Goal: Information Seeking & Learning: Learn about a topic

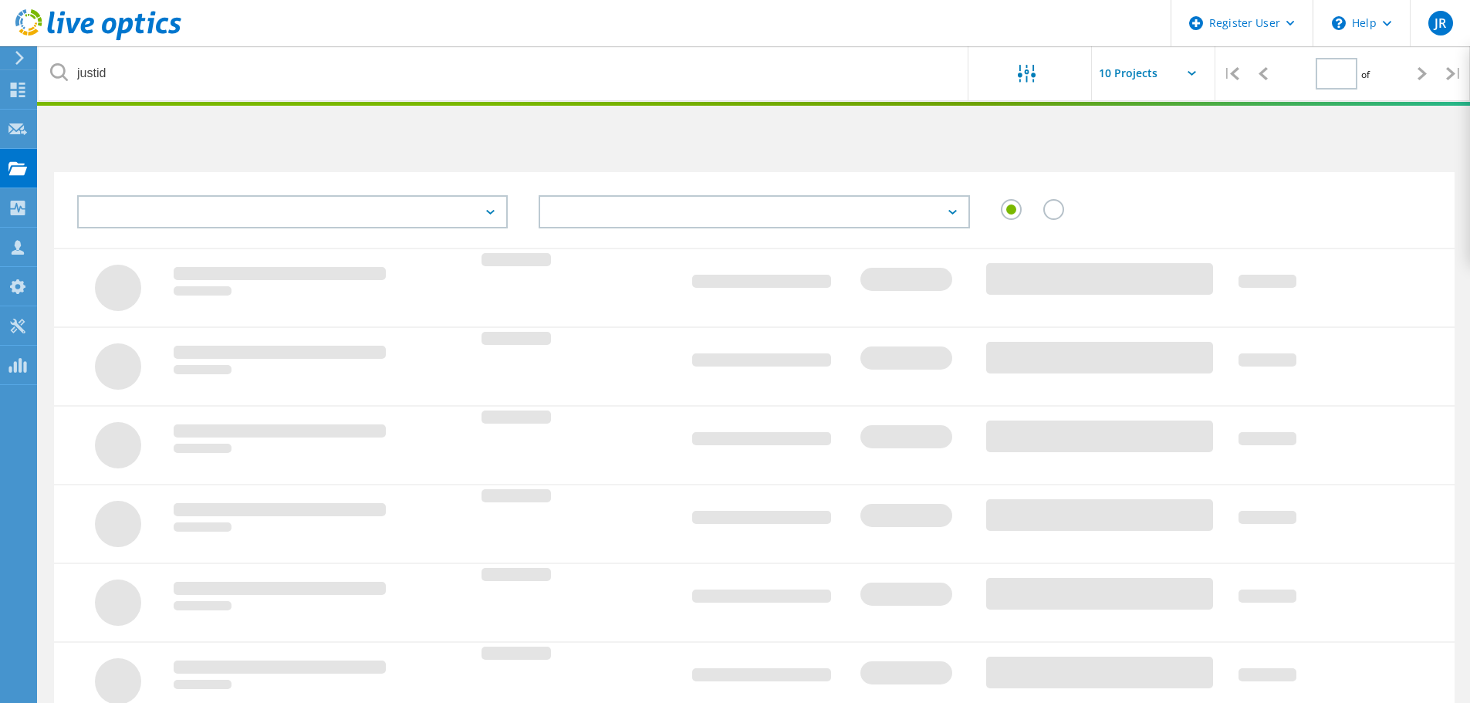
type input "1"
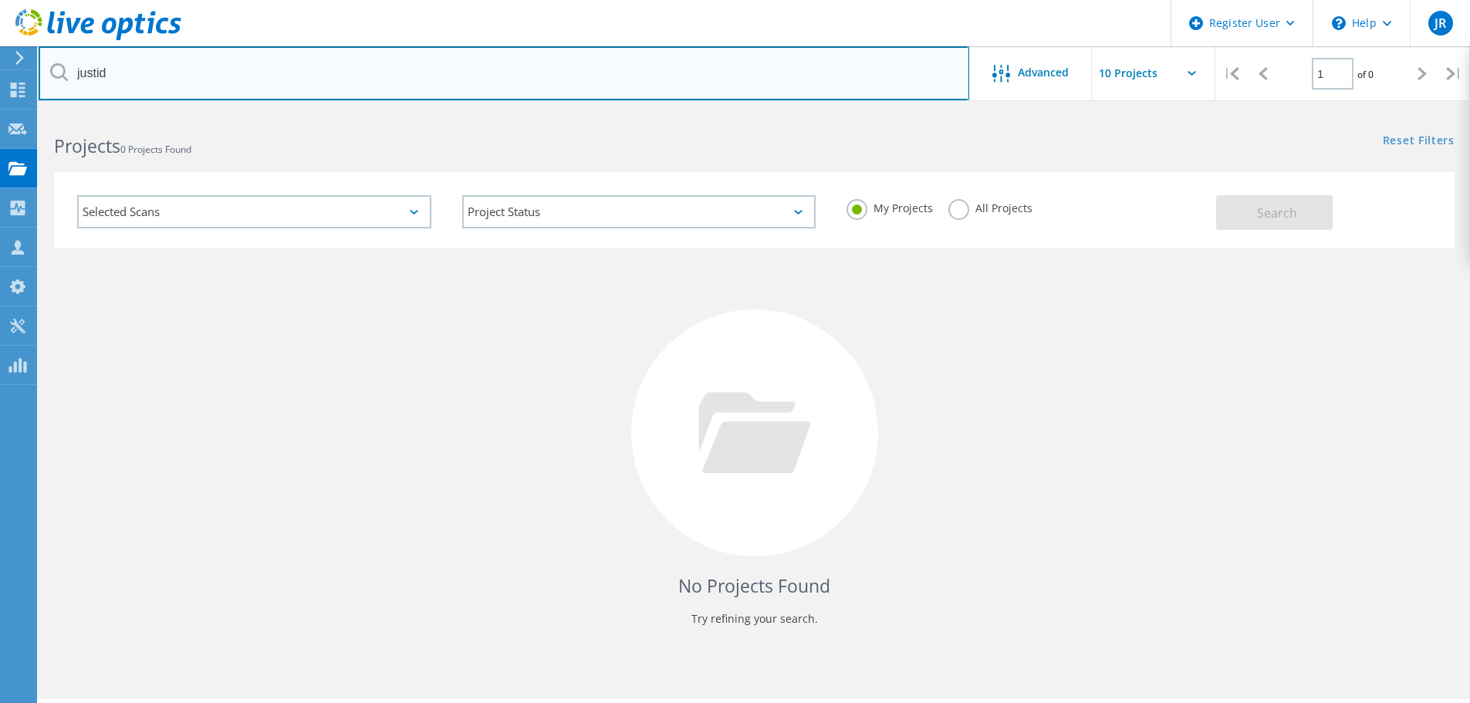
click at [86, 73] on input "justid" at bounding box center [504, 73] width 931 height 54
type input "eatc"
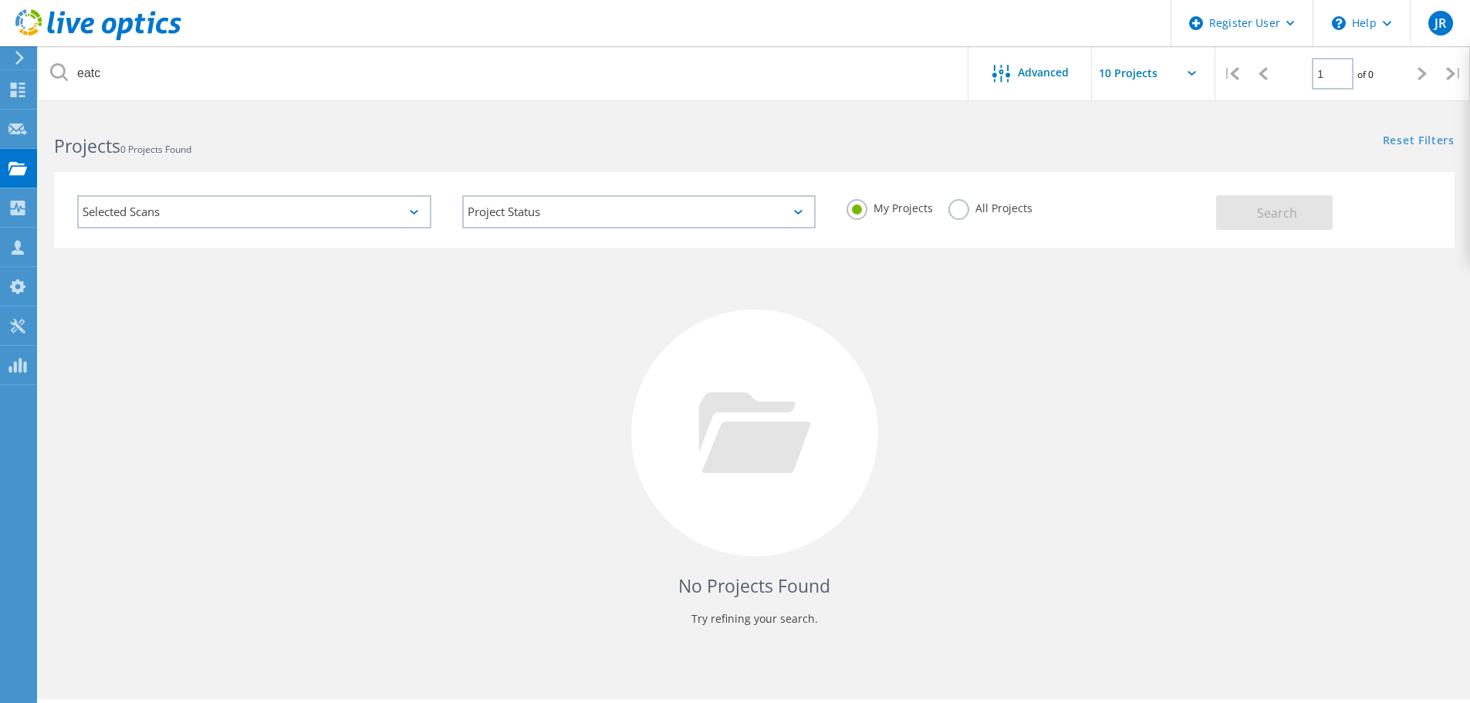
drag, startPoint x: 955, startPoint y: 212, endPoint x: 1063, endPoint y: 188, distance: 110.8
click at [955, 212] on label "All Projects" at bounding box center [991, 206] width 84 height 15
click at [0, 0] on input "All Projects" at bounding box center [0, 0] width 0 height 0
click at [1267, 216] on span "Search" at bounding box center [1277, 213] width 40 height 17
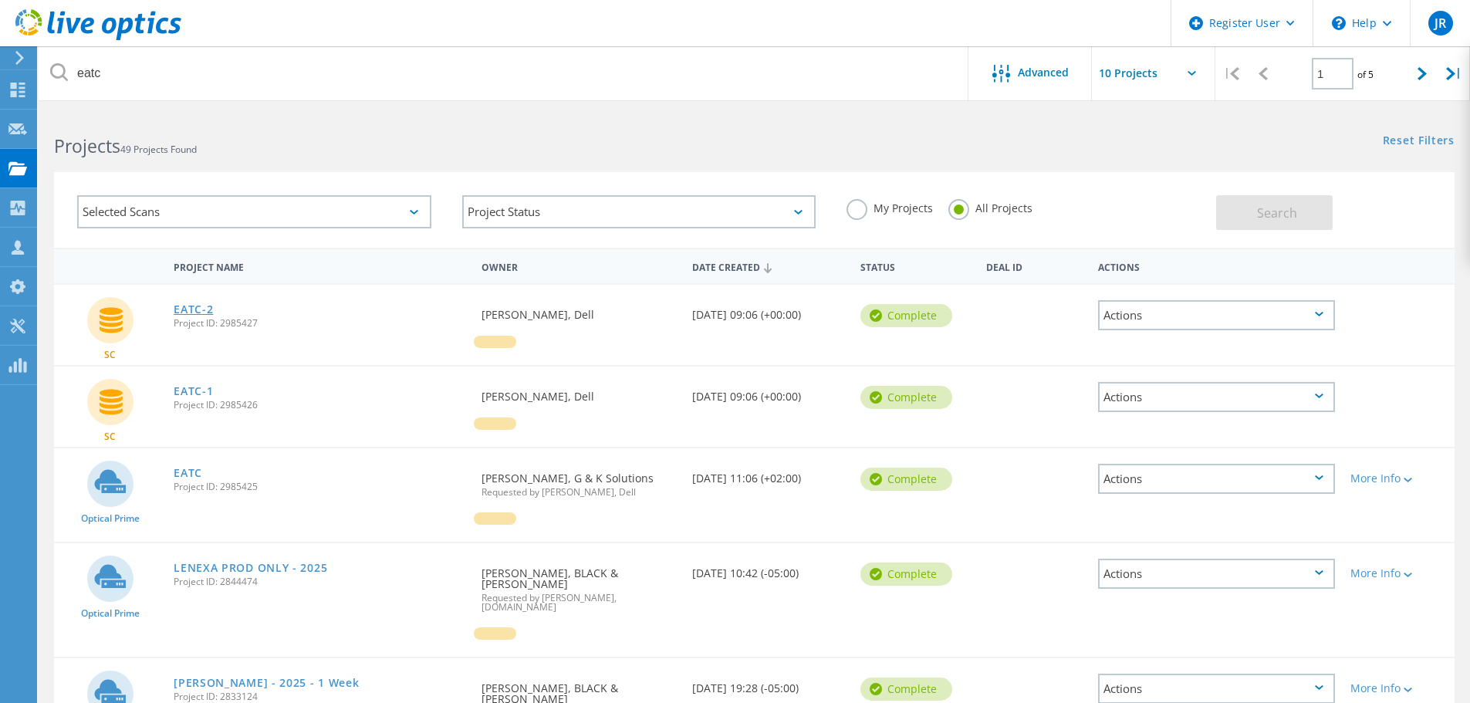
click at [193, 307] on link "EATC-2" at bounding box center [193, 309] width 39 height 11
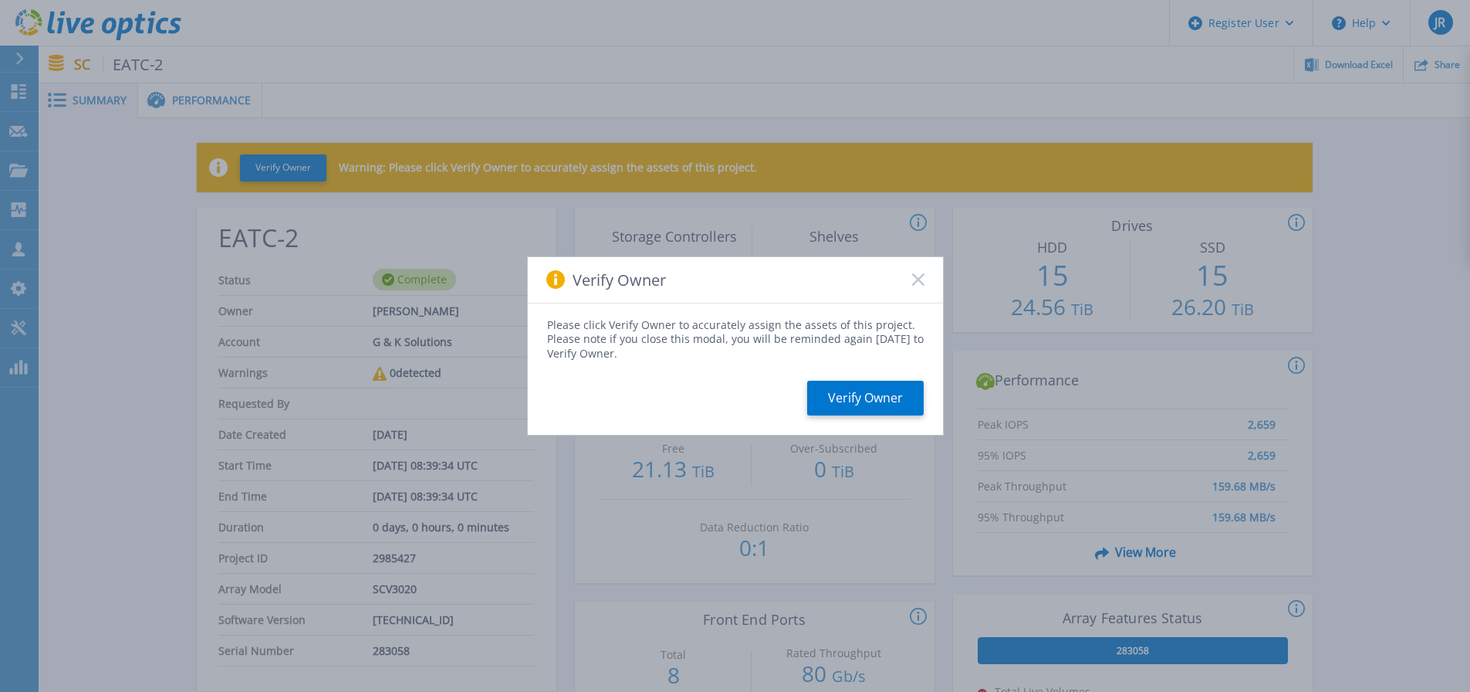
click at [915, 275] on icon at bounding box center [918, 279] width 12 height 12
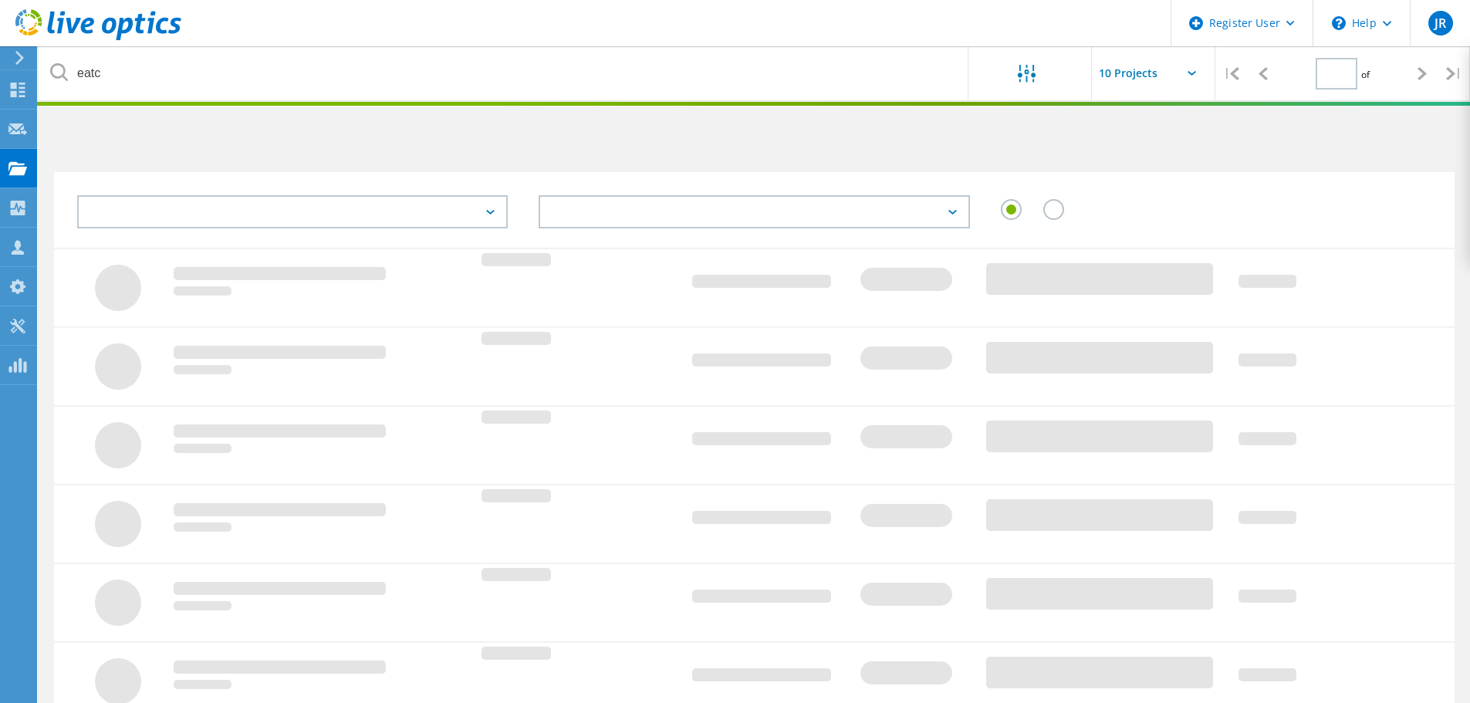
type input "1"
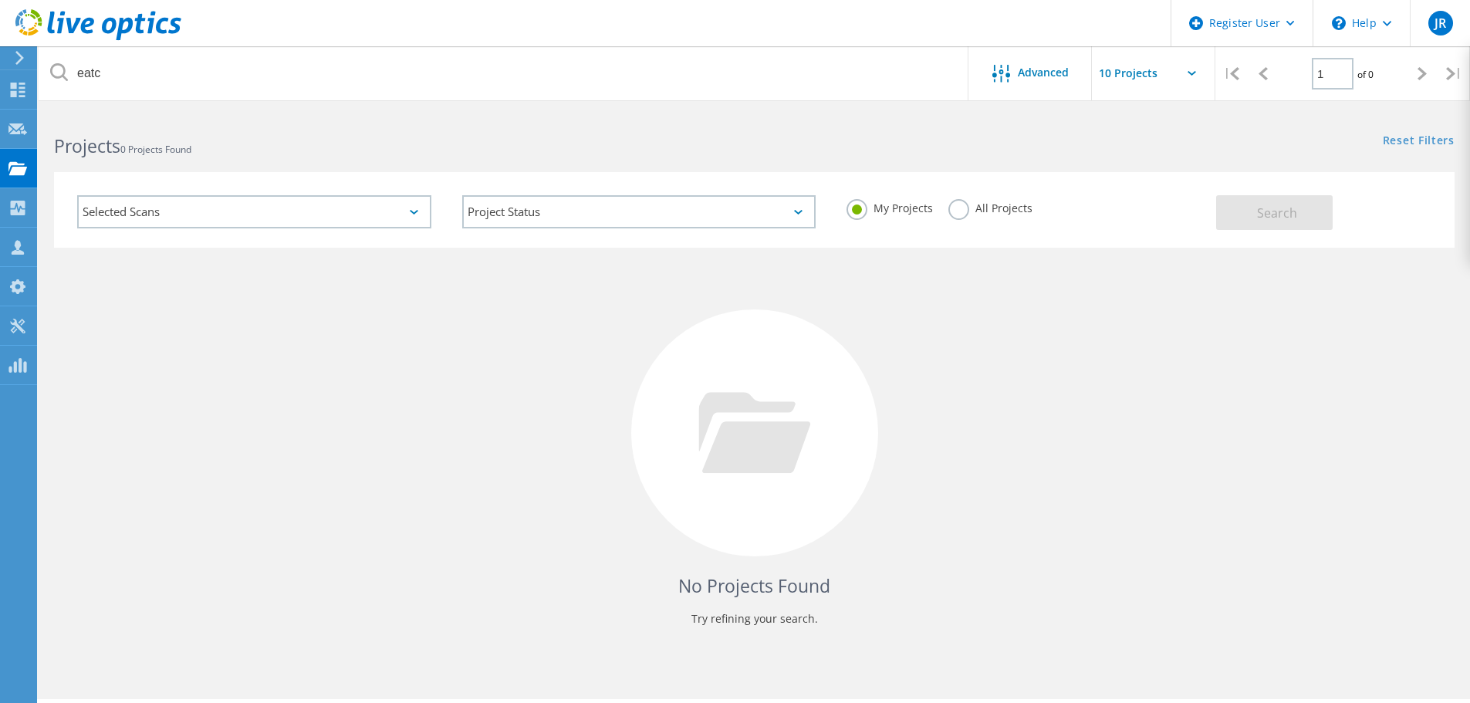
drag, startPoint x: 959, startPoint y: 210, endPoint x: 978, endPoint y: 210, distance: 19.3
click at [960, 210] on label "All Projects" at bounding box center [991, 206] width 84 height 15
click at [0, 0] on input "All Projects" at bounding box center [0, 0] width 0 height 0
click at [1287, 215] on span "Search" at bounding box center [1277, 213] width 40 height 17
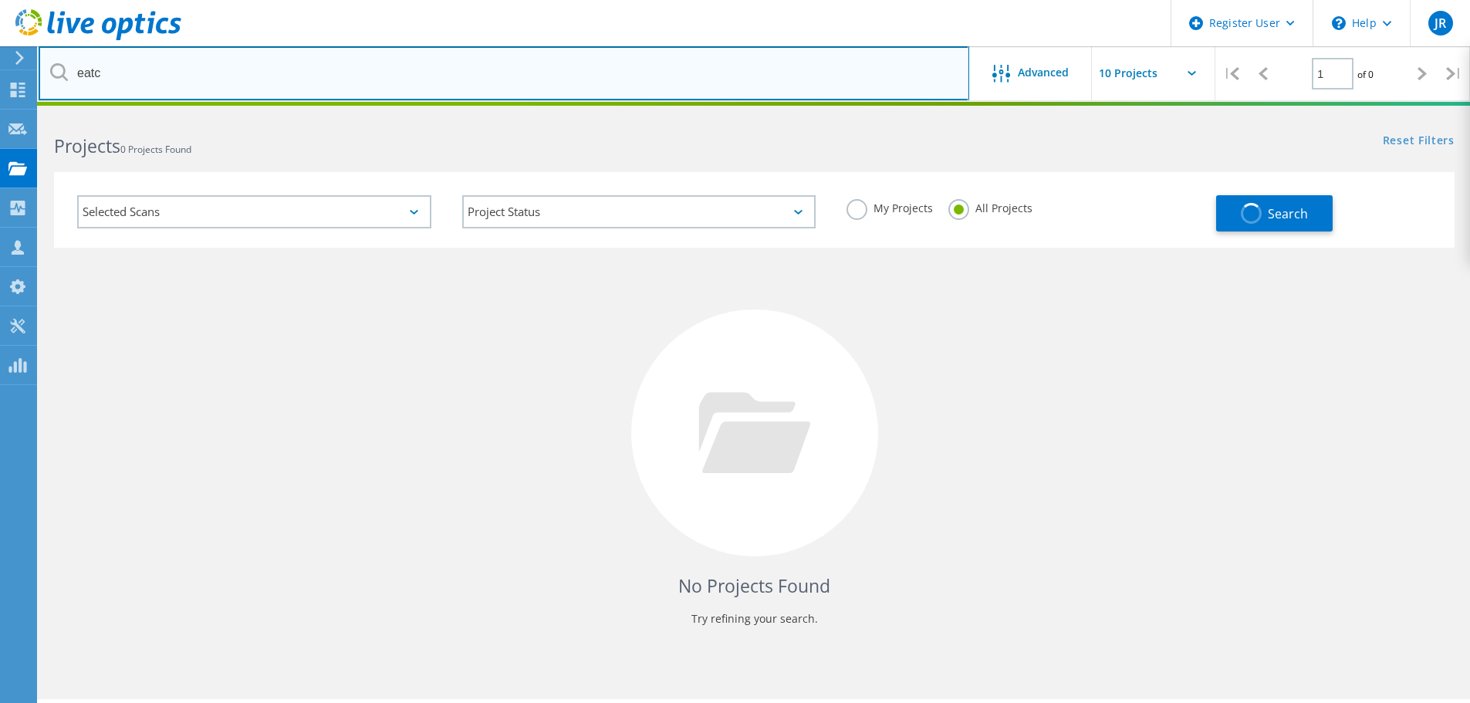
click at [385, 81] on input "eatc" at bounding box center [504, 73] width 931 height 54
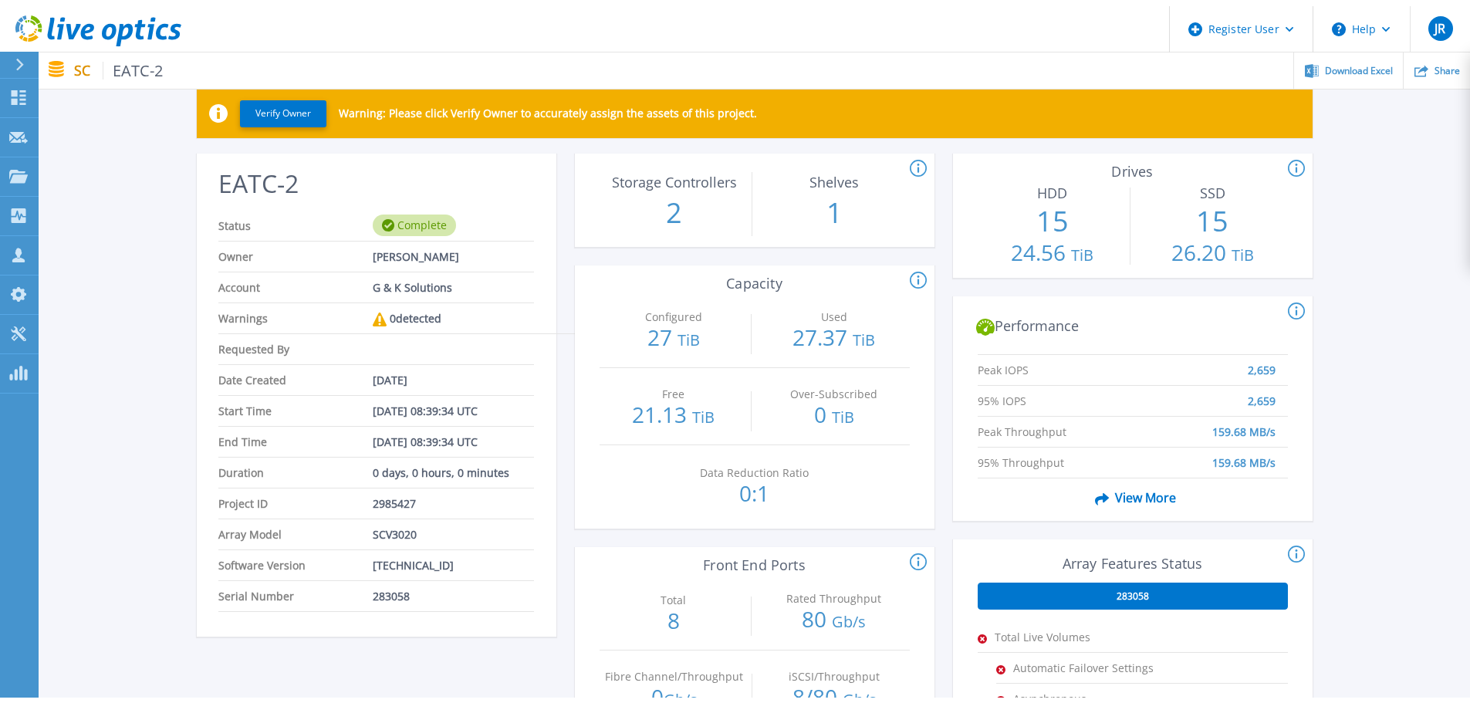
scroll to position [154, 0]
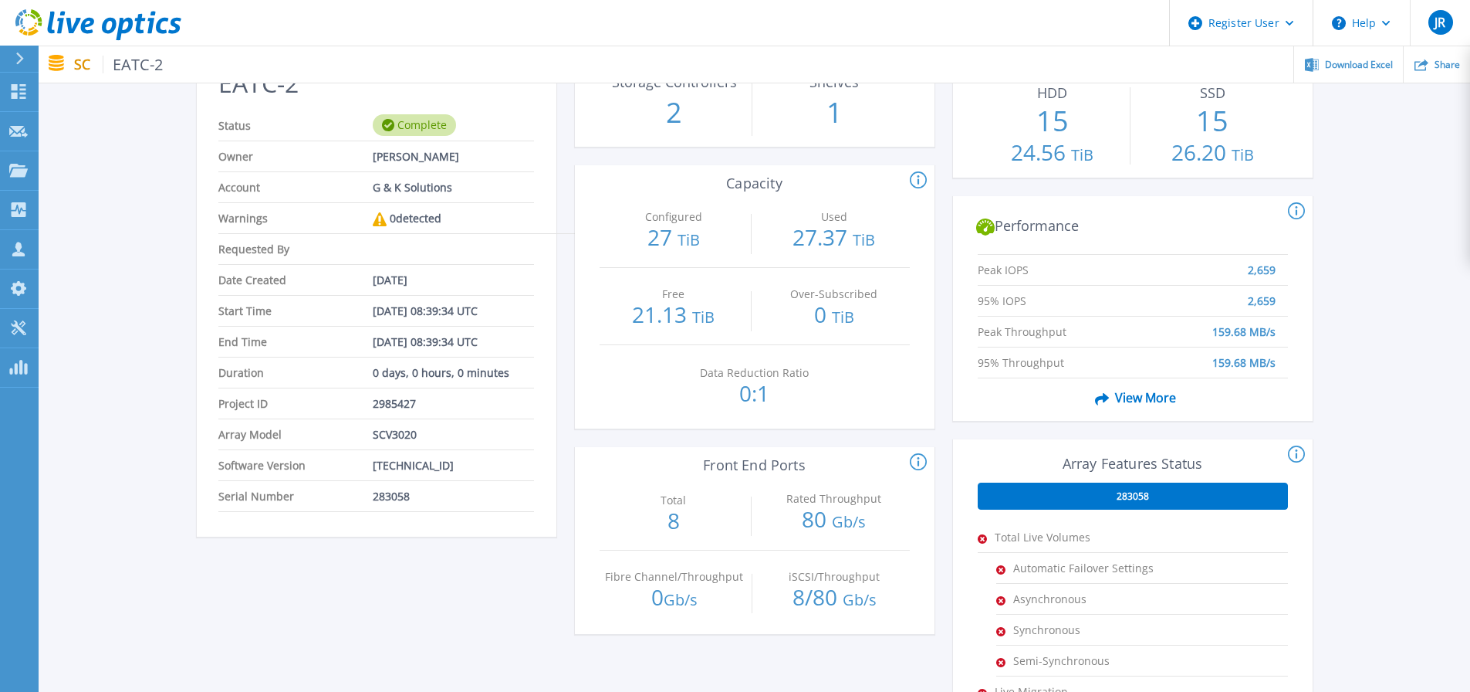
click at [1153, 397] on span "View More" at bounding box center [1132, 397] width 87 height 29
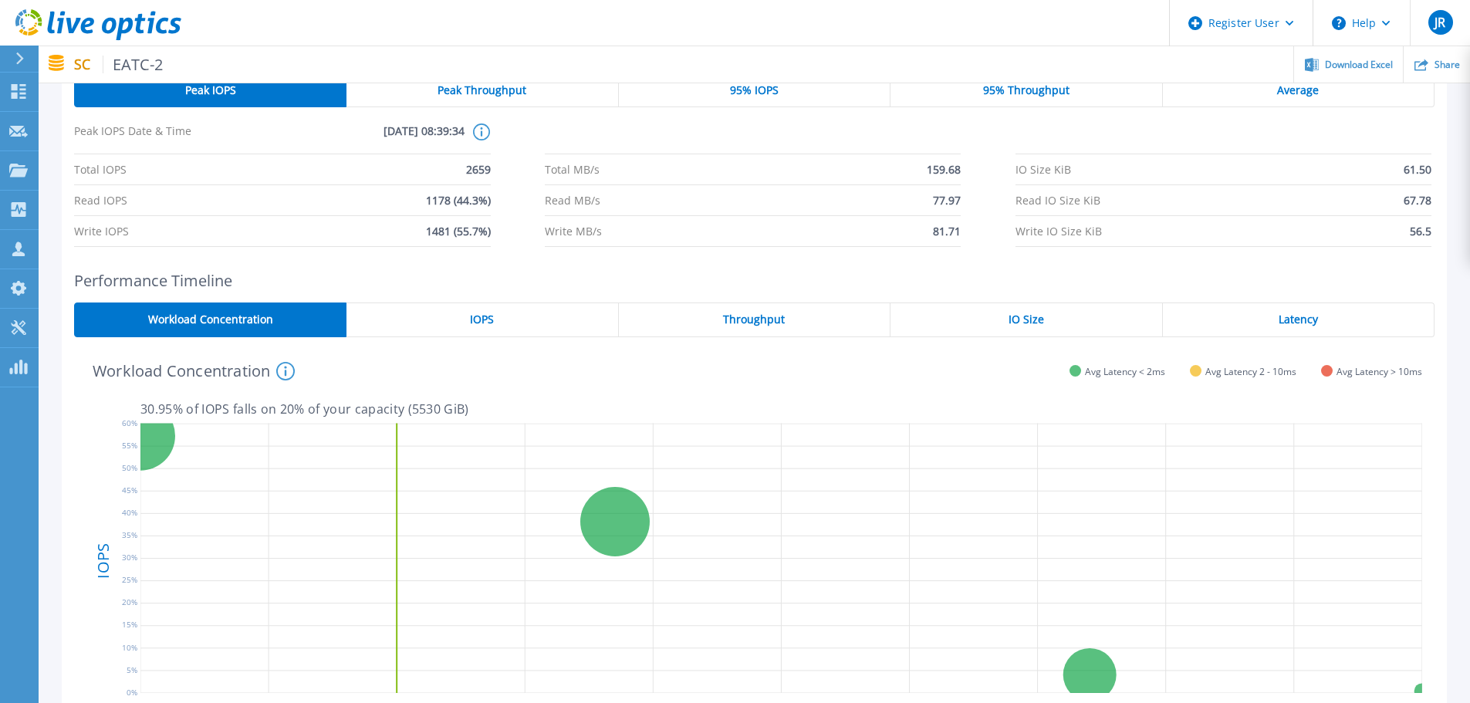
scroll to position [0, 0]
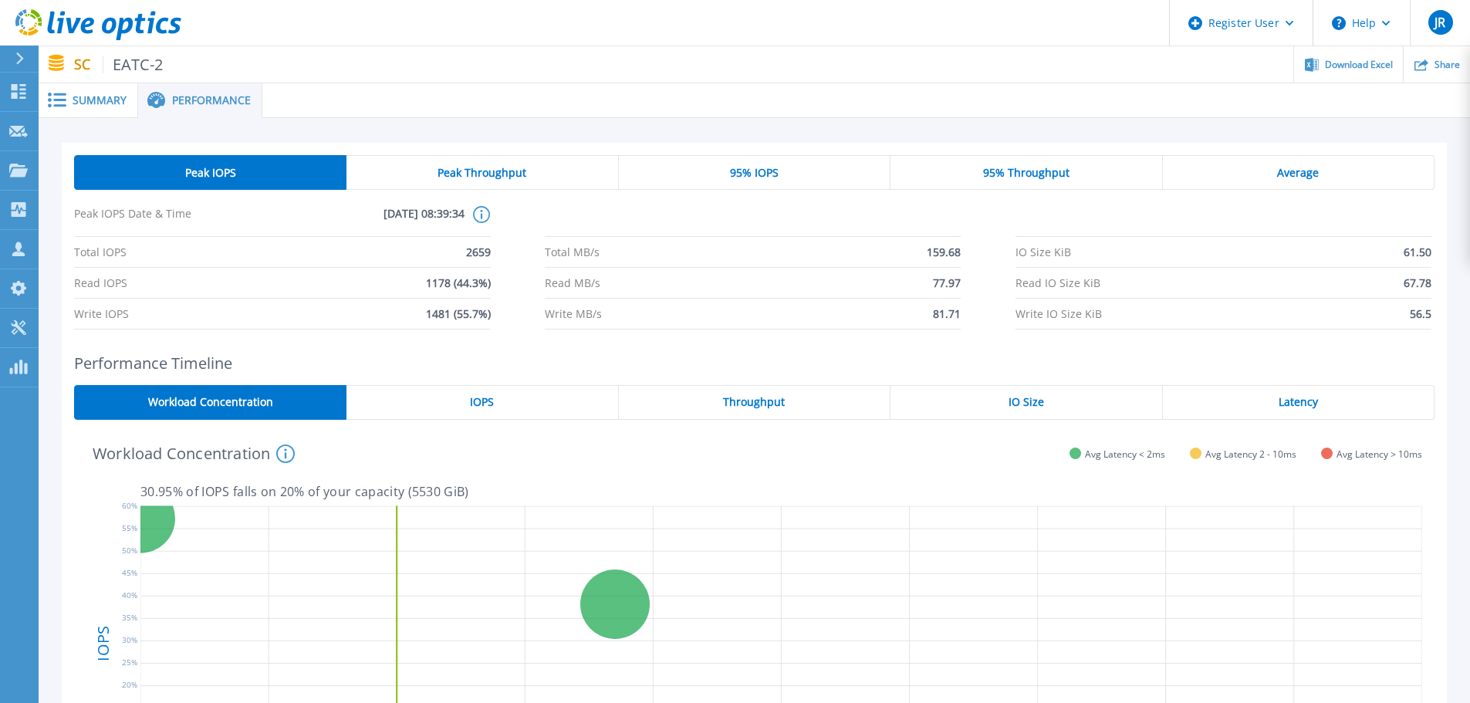
click at [807, 188] on div "95% IOPS" at bounding box center [755, 172] width 272 height 35
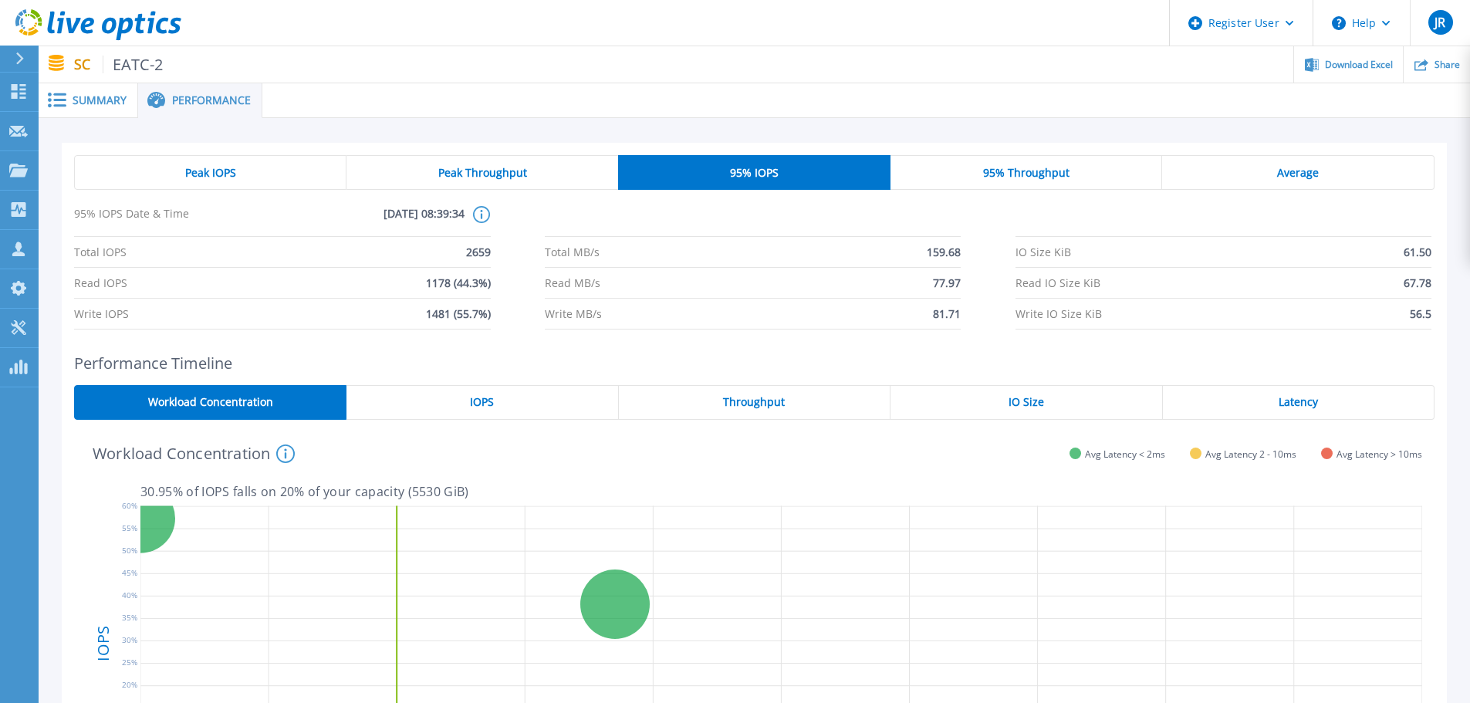
click at [274, 174] on div "Peak IOPS" at bounding box center [210, 172] width 272 height 35
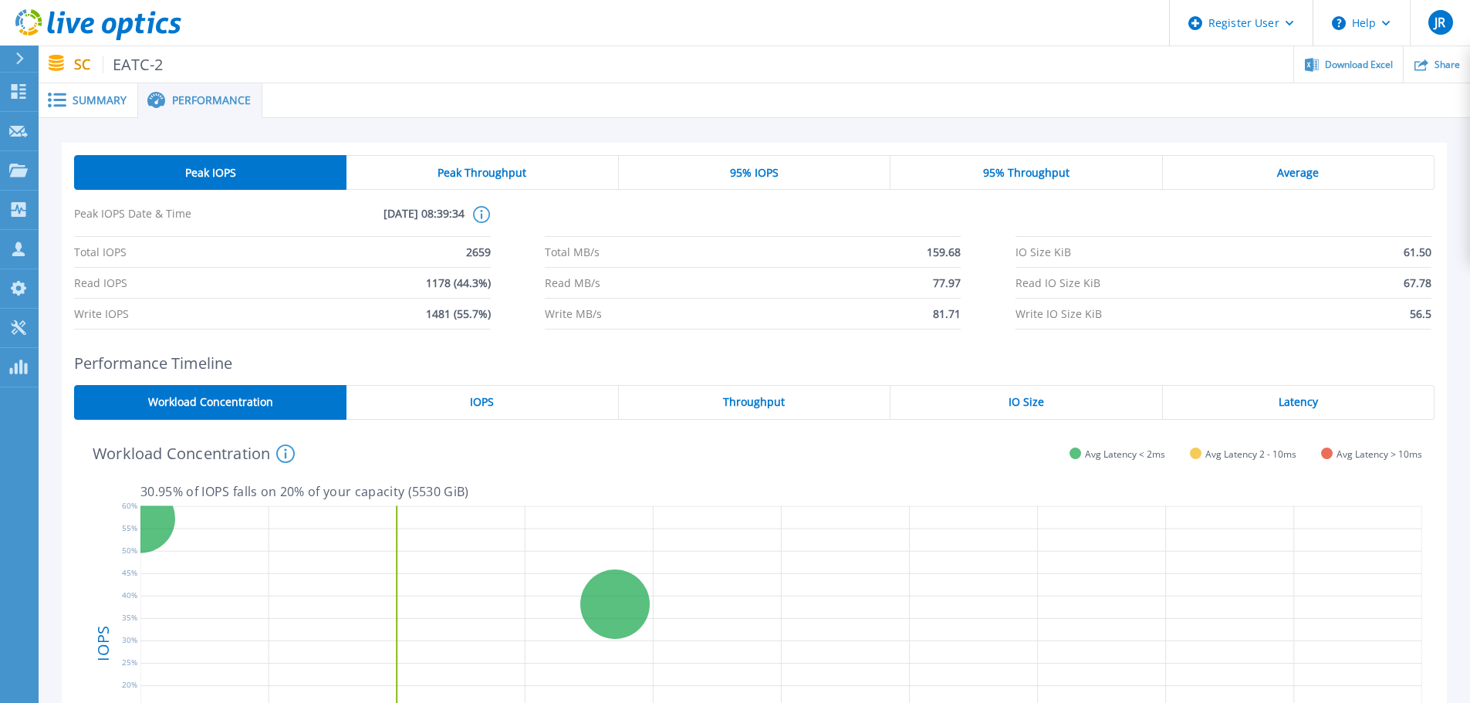
click at [727, 174] on div "95% IOPS" at bounding box center [755, 172] width 272 height 35
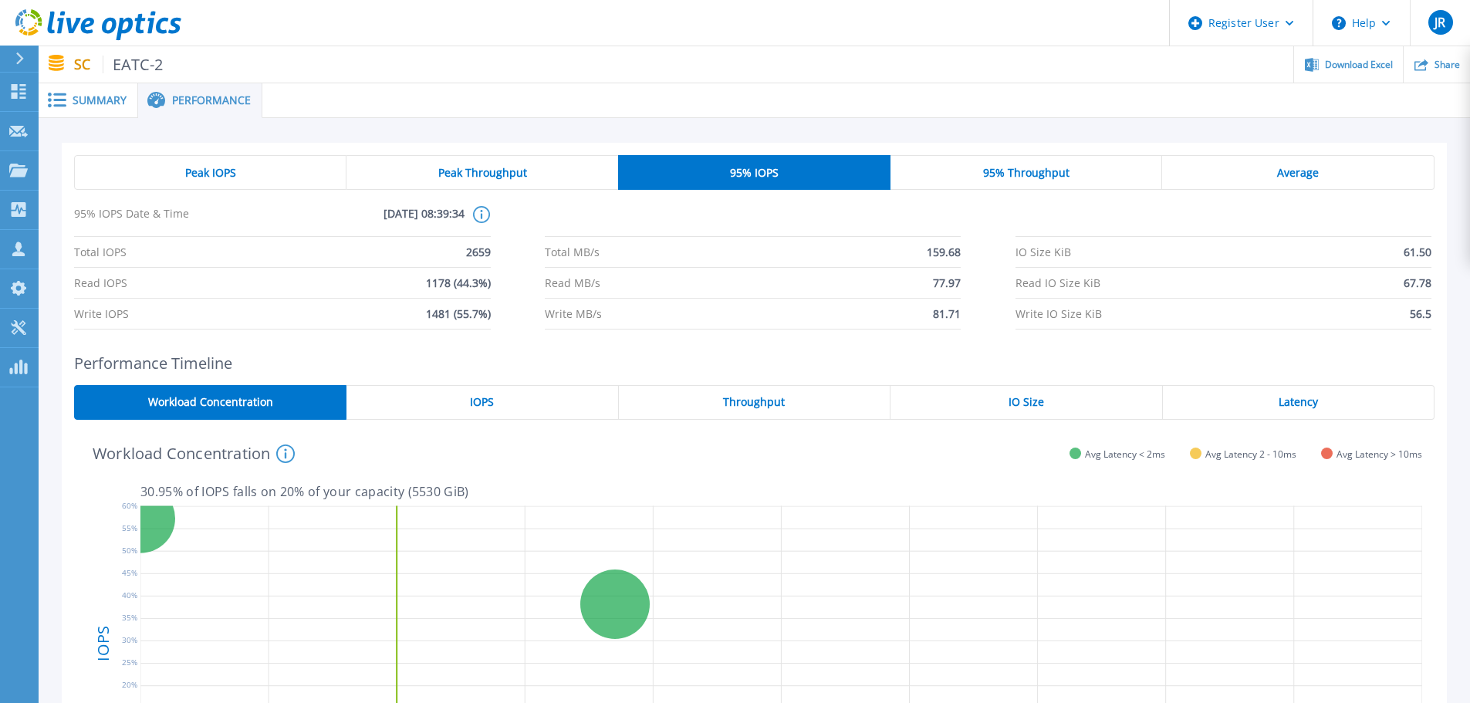
click at [1057, 173] on span "95% Throughput" at bounding box center [1026, 173] width 86 height 12
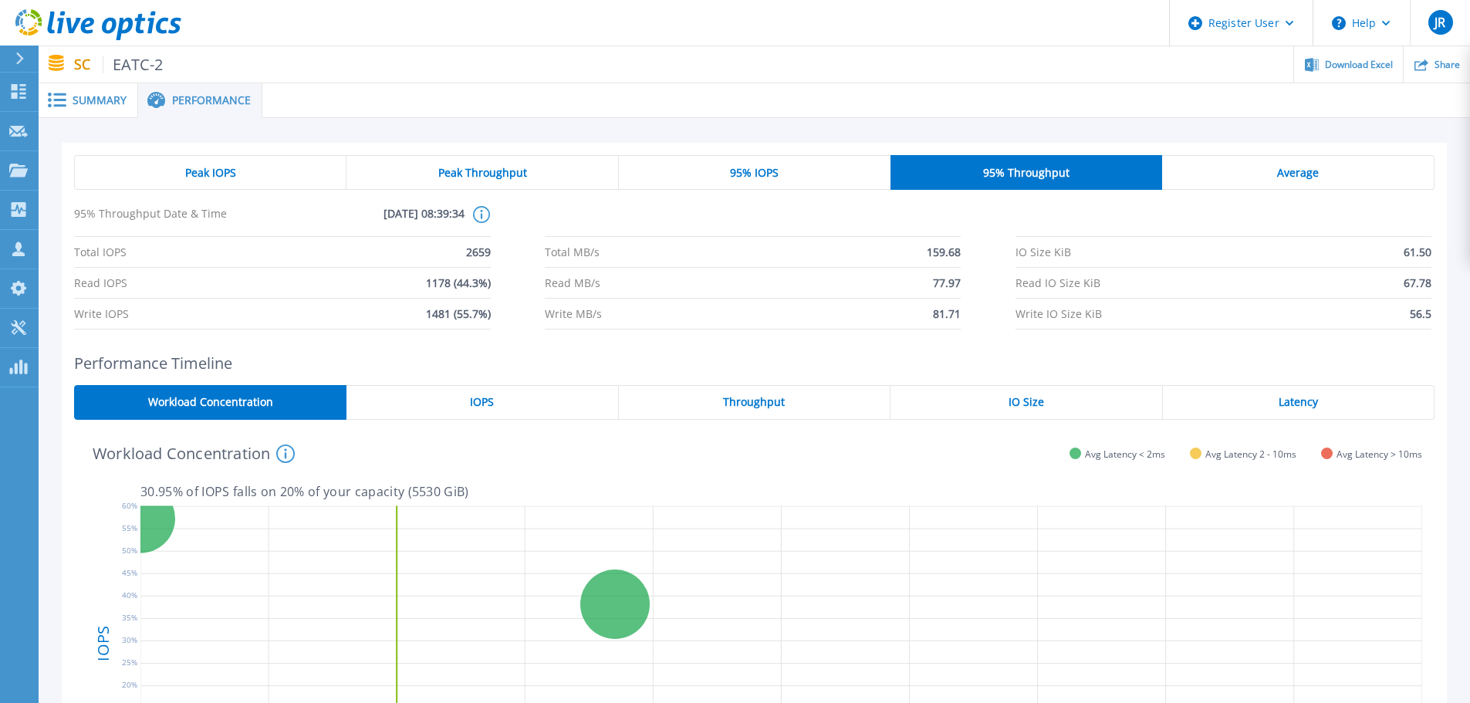
click at [598, 171] on div "Peak Throughput" at bounding box center [483, 172] width 272 height 35
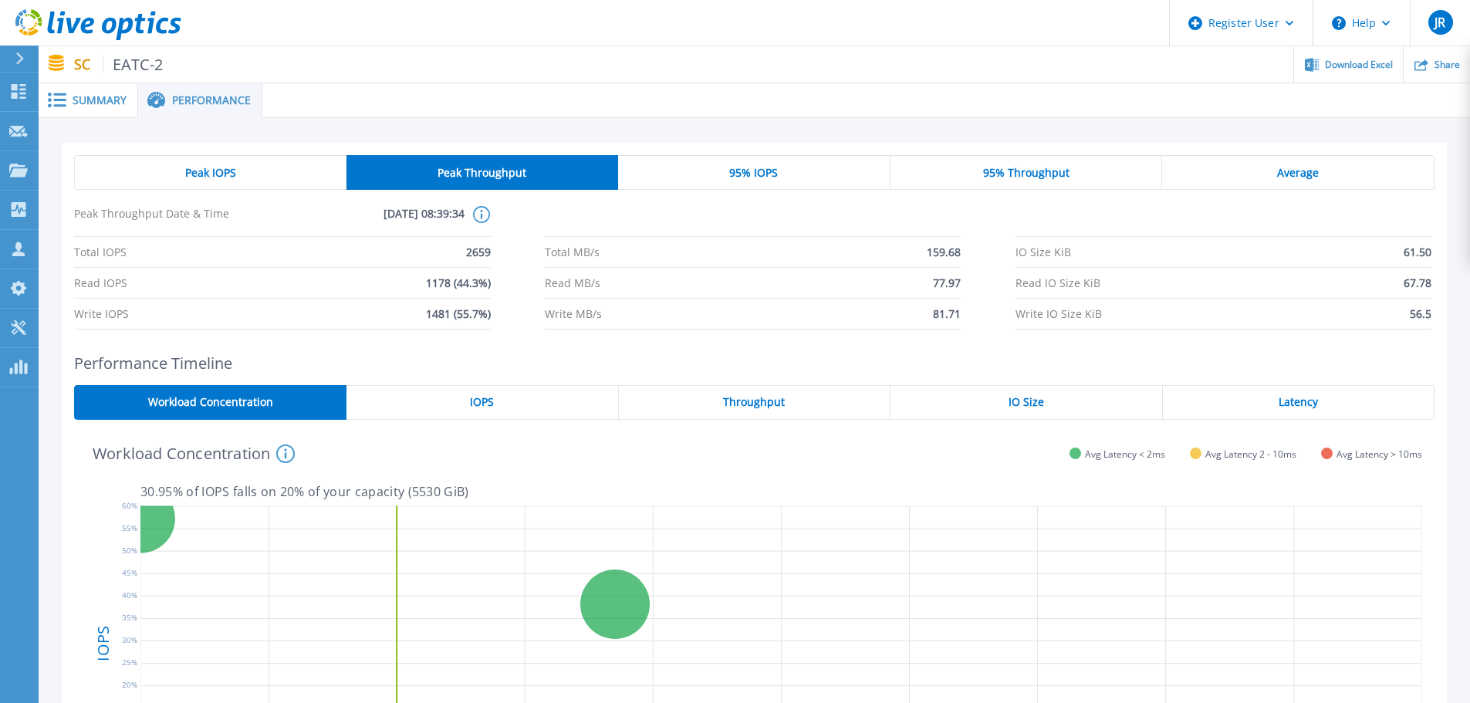
click at [820, 401] on div "Throughput" at bounding box center [755, 402] width 272 height 35
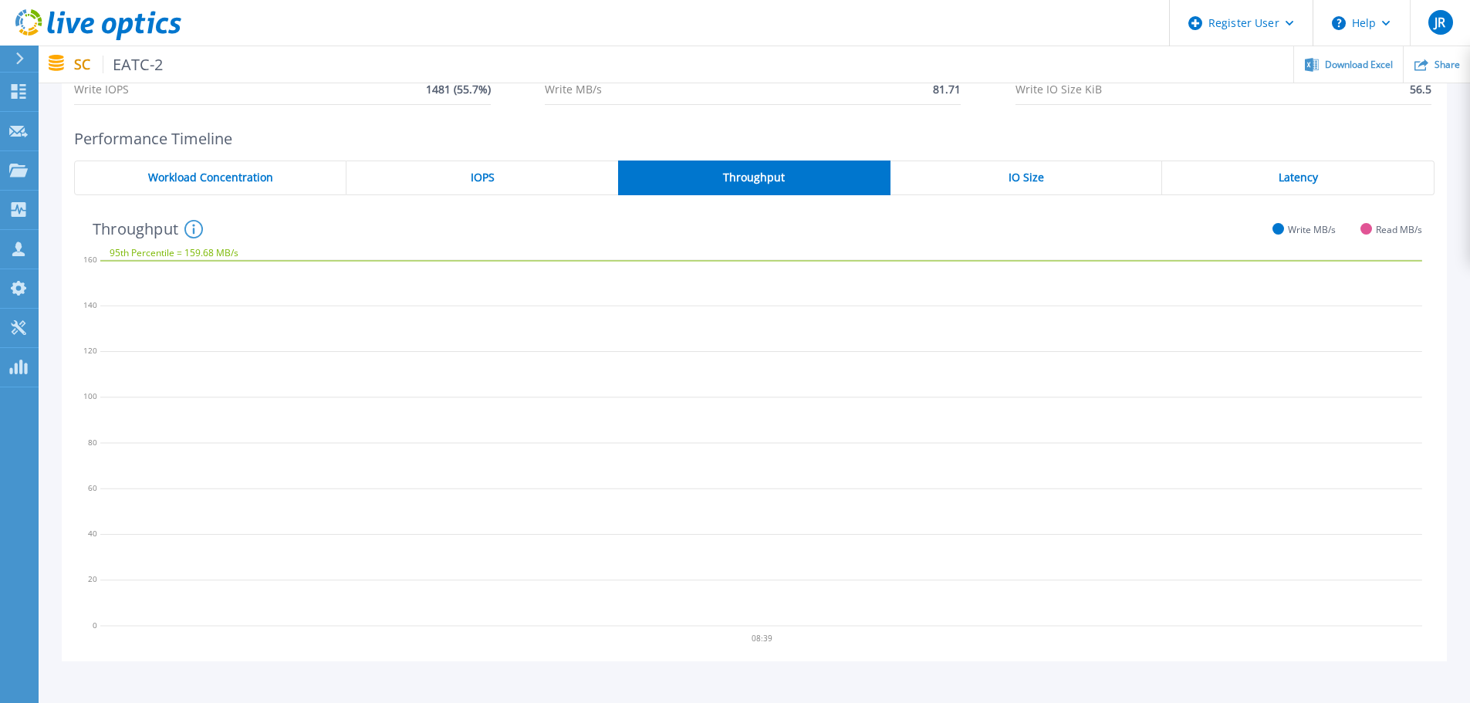
scroll to position [232, 0]
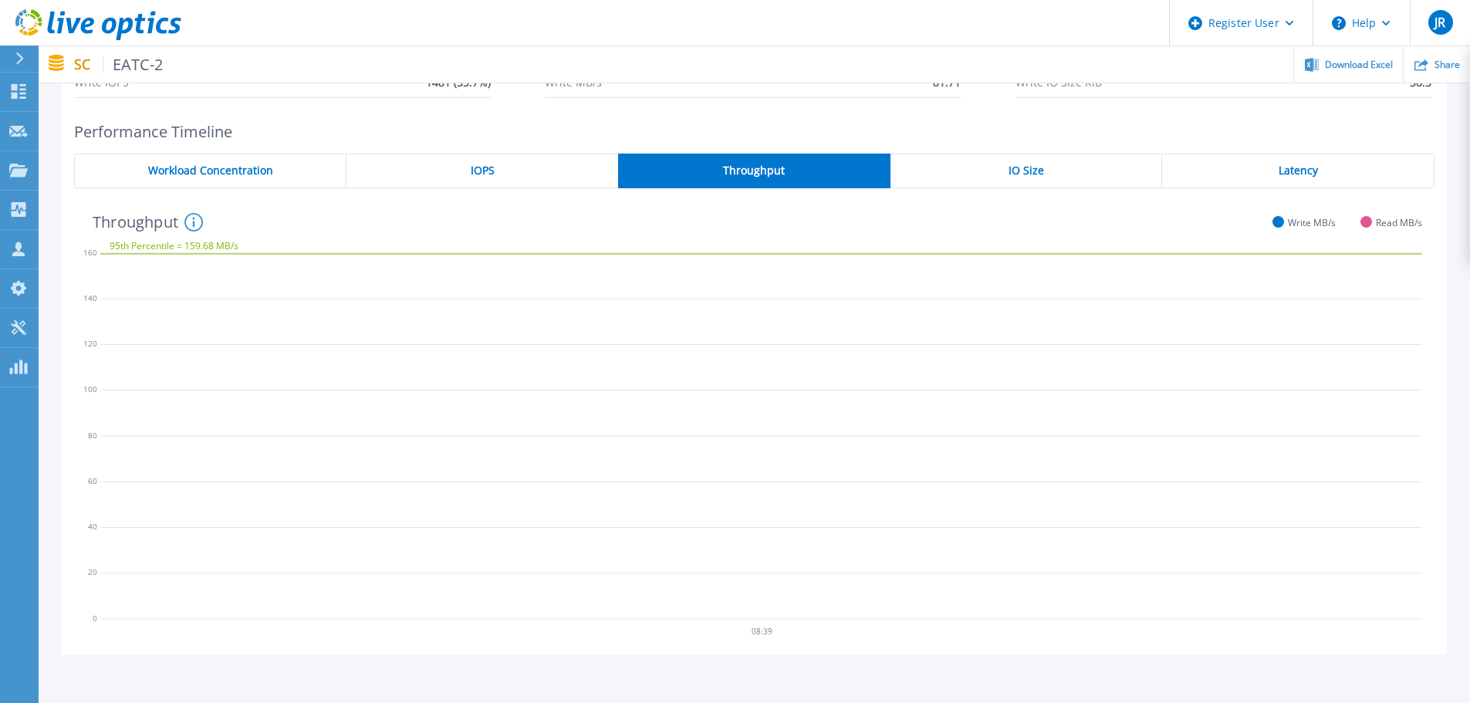
click at [529, 165] on div "IOPS" at bounding box center [483, 171] width 272 height 35
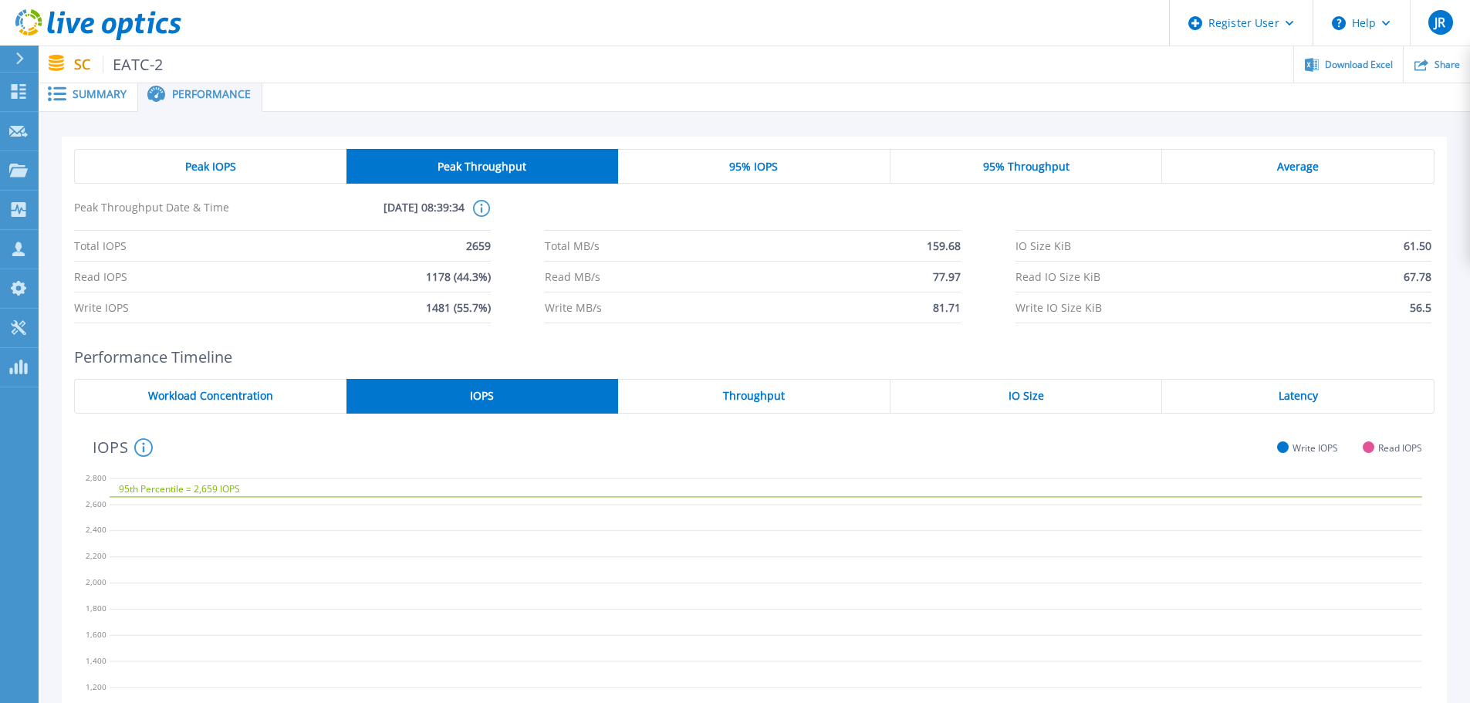
scroll to position [0, 0]
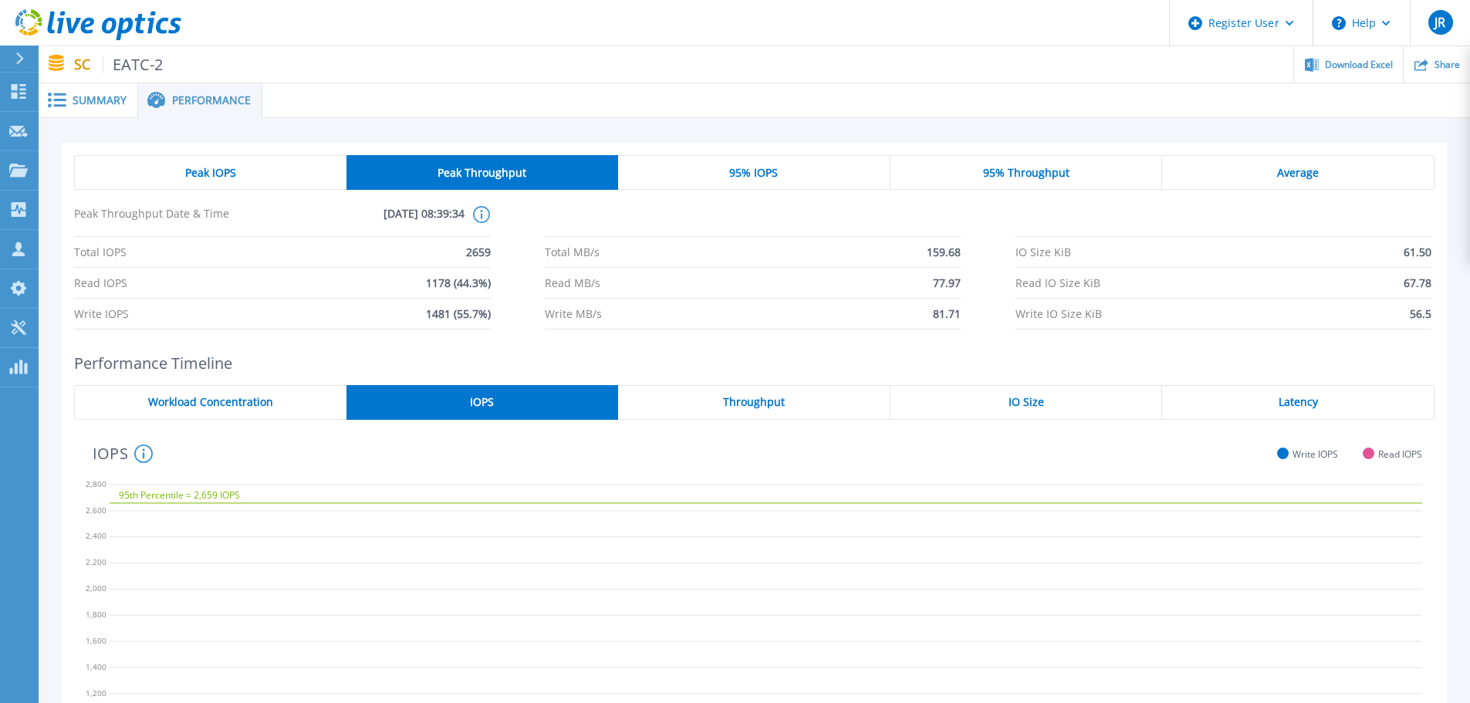
click at [822, 181] on div "95% IOPS" at bounding box center [754, 172] width 272 height 35
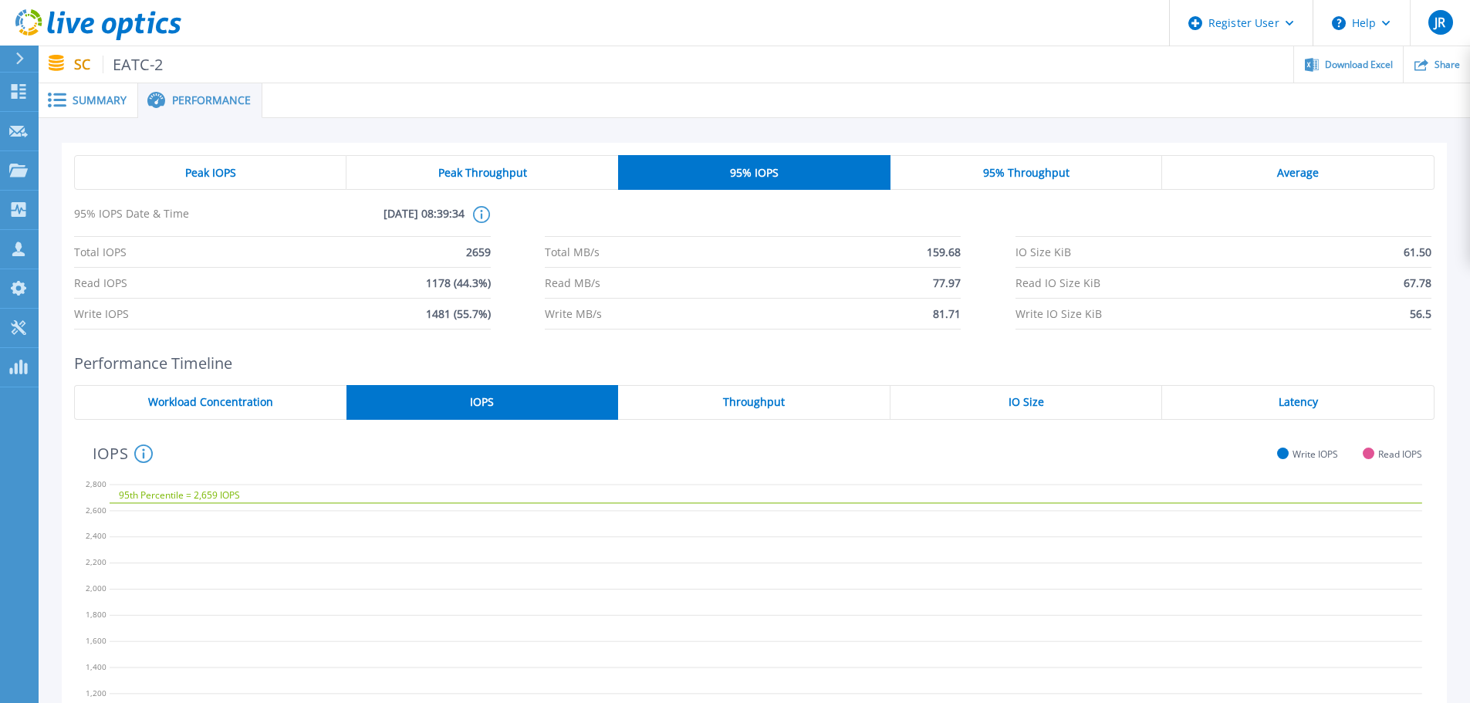
click at [944, 252] on span "159.68" at bounding box center [944, 252] width 34 height 30
click at [943, 252] on span "159.68" at bounding box center [944, 252] width 34 height 30
click at [476, 249] on span "2659" at bounding box center [478, 252] width 25 height 30
click at [120, 106] on span "Summary" at bounding box center [100, 100] width 54 height 11
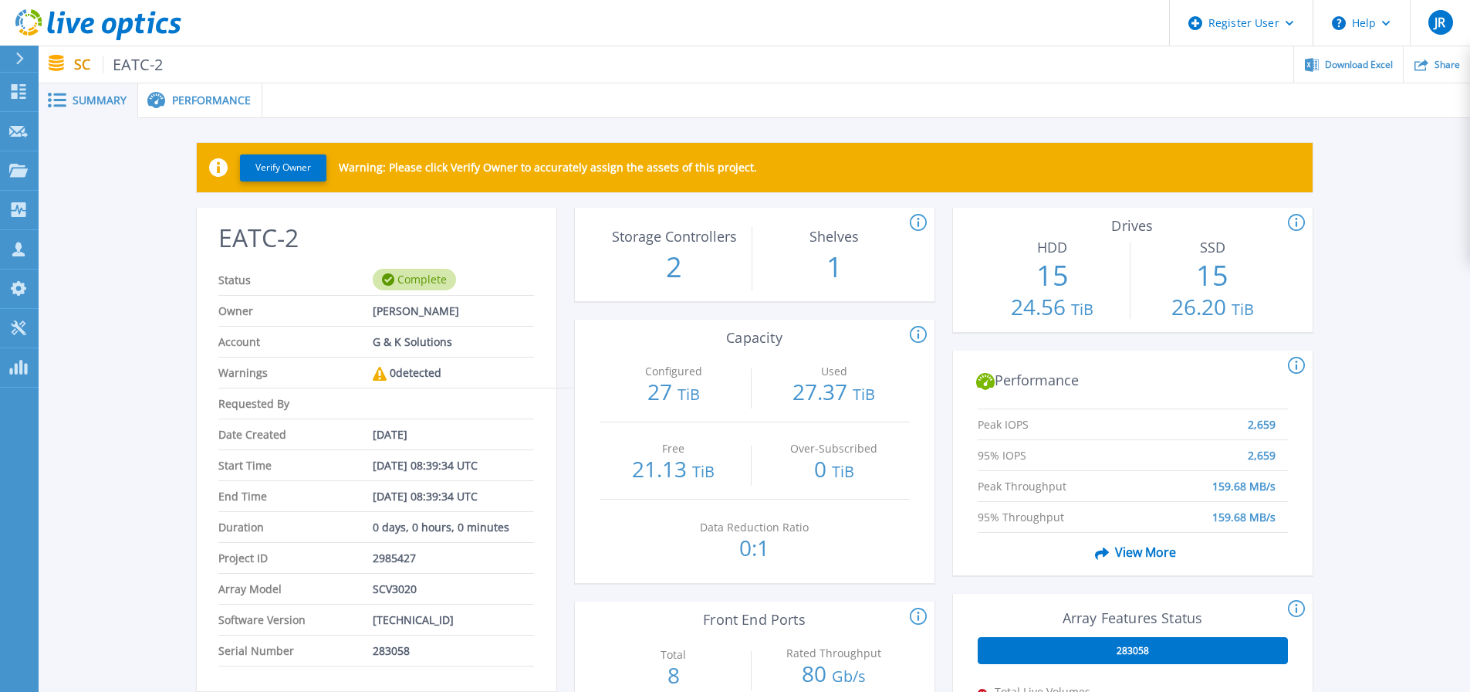
click at [830, 382] on p "27.37 TiB" at bounding box center [833, 392] width 149 height 25
click at [864, 388] on span "TiB" at bounding box center [864, 394] width 22 height 21
click at [823, 392] on p "27.37 TiB" at bounding box center [833, 392] width 149 height 25
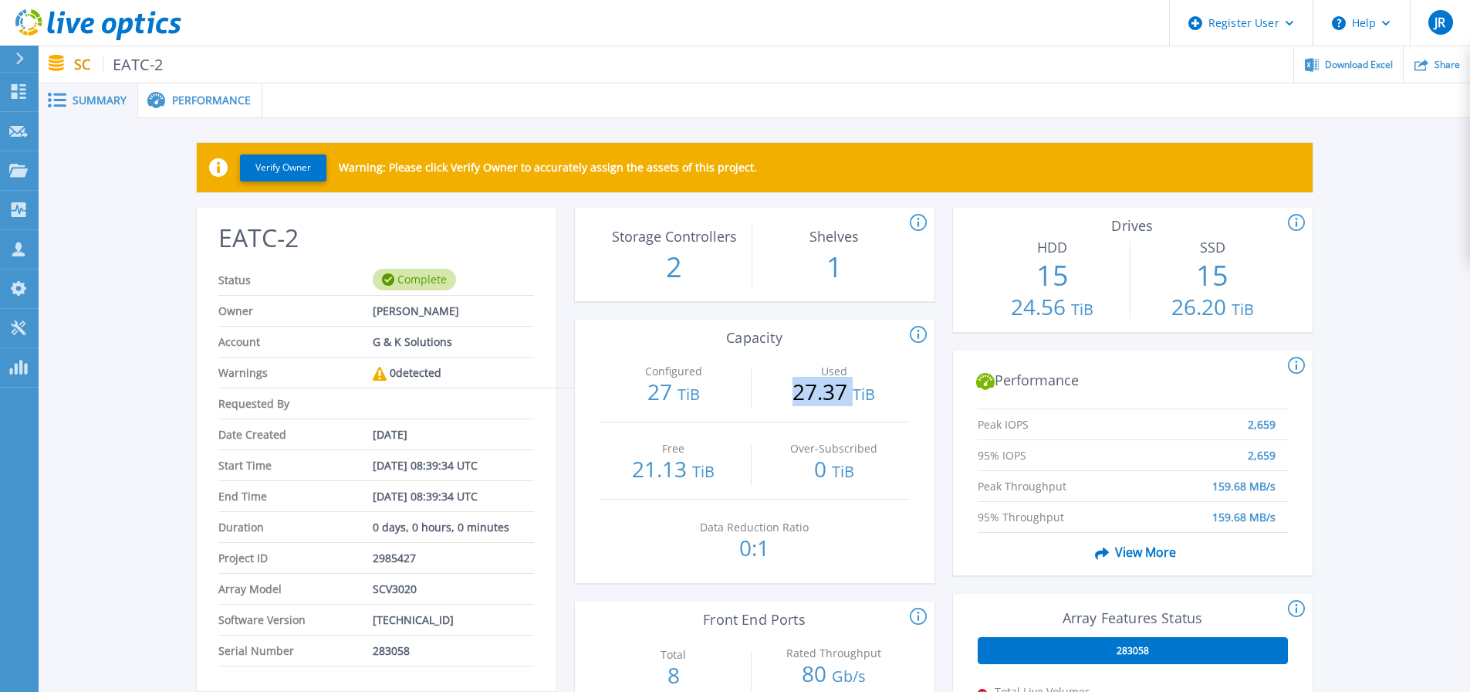
click at [823, 392] on p "27.37 TiB" at bounding box center [833, 392] width 149 height 25
click at [757, 552] on p "0:1" at bounding box center [754, 547] width 149 height 22
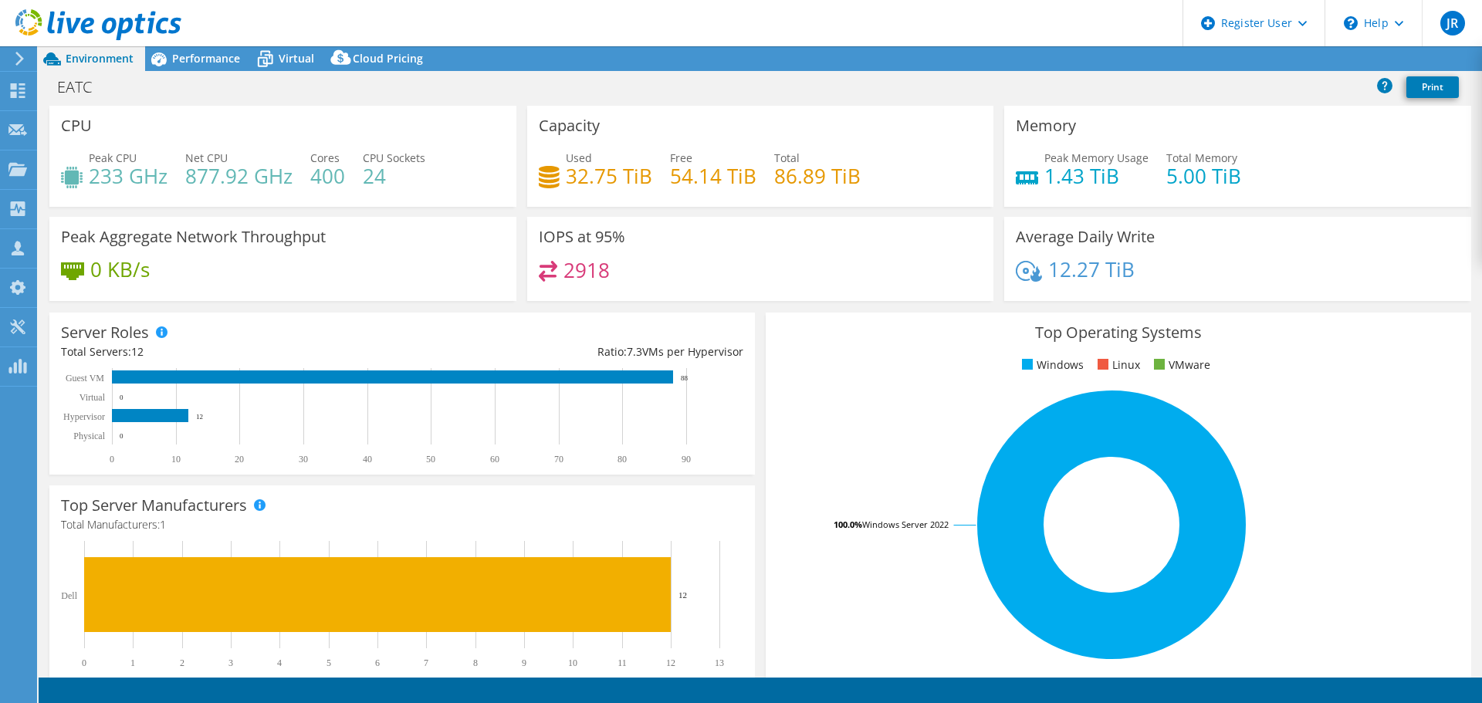
select select "USD"
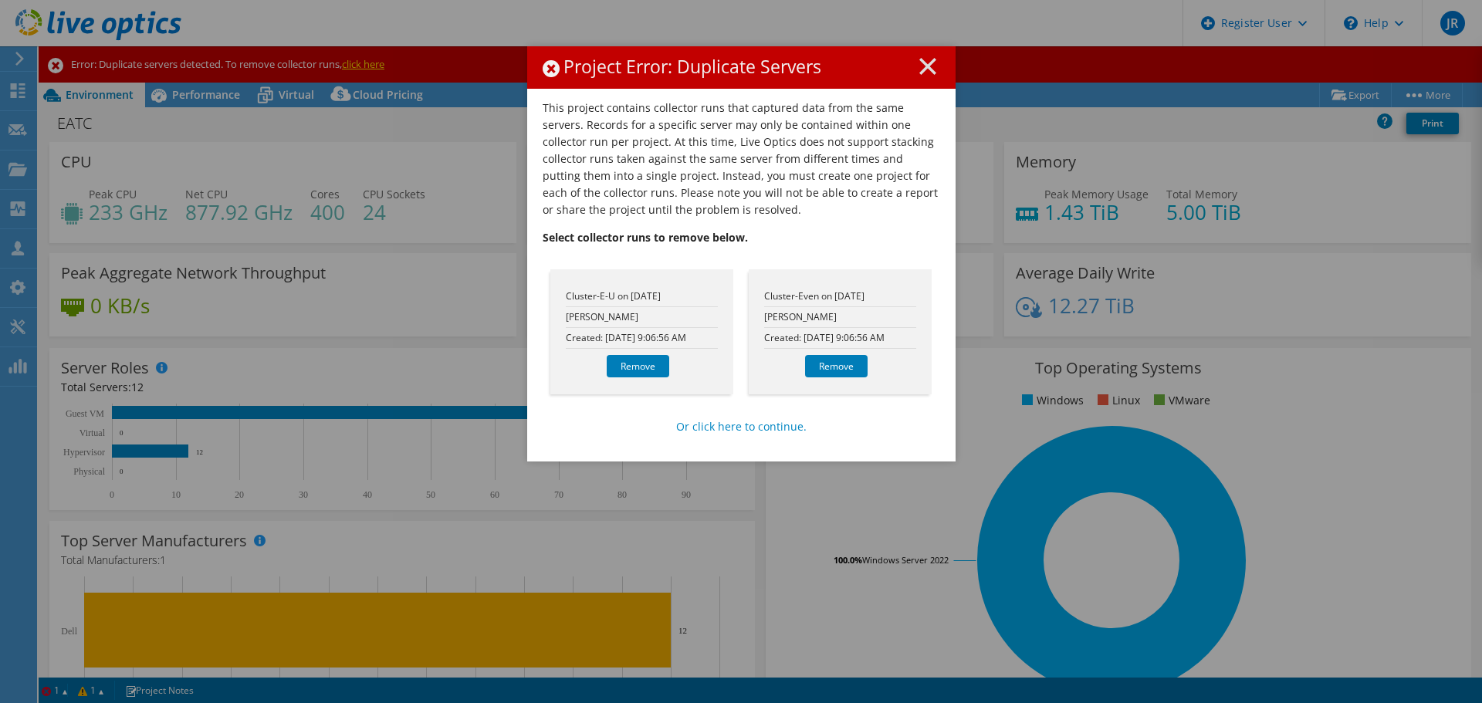
click at [920, 63] on icon at bounding box center [927, 66] width 17 height 17
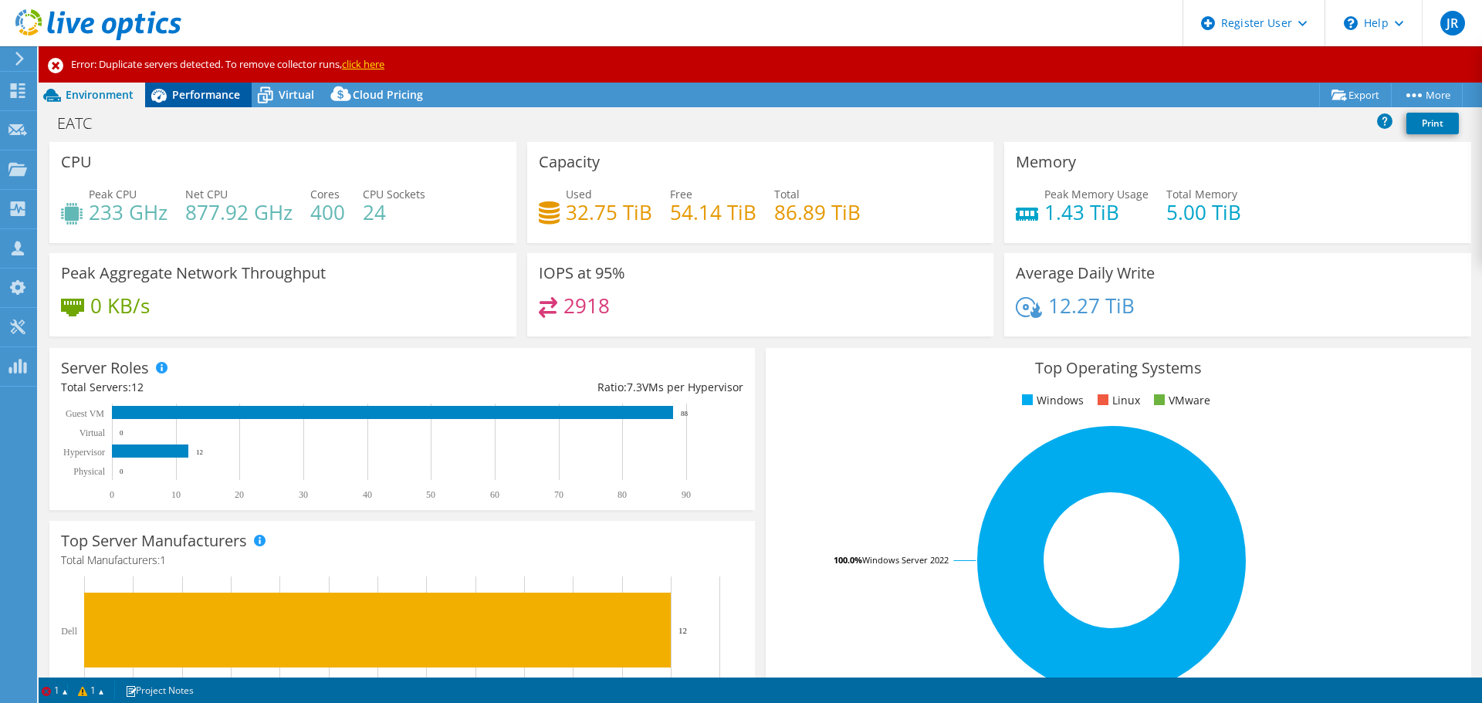
click at [214, 94] on span "Performance" at bounding box center [206, 94] width 68 height 15
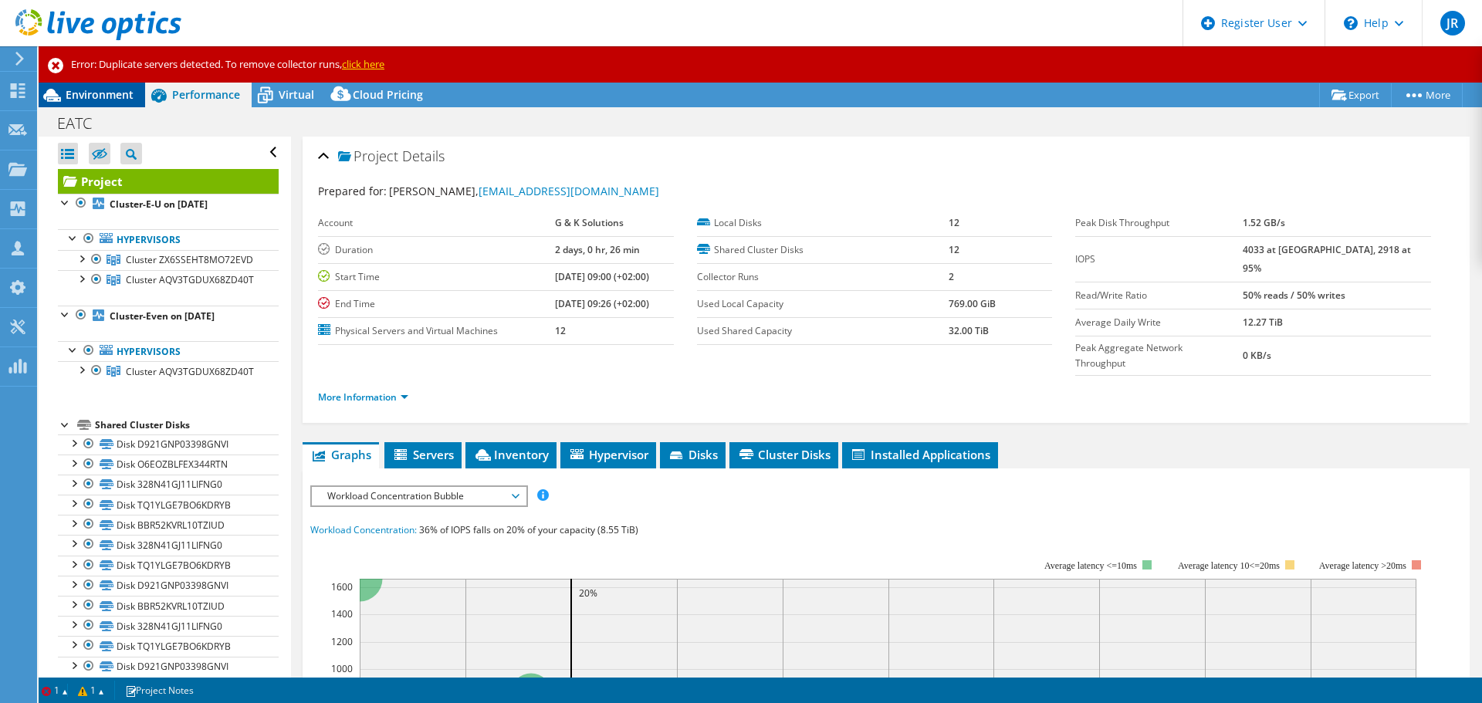
click at [119, 85] on div "Environment" at bounding box center [92, 95] width 107 height 25
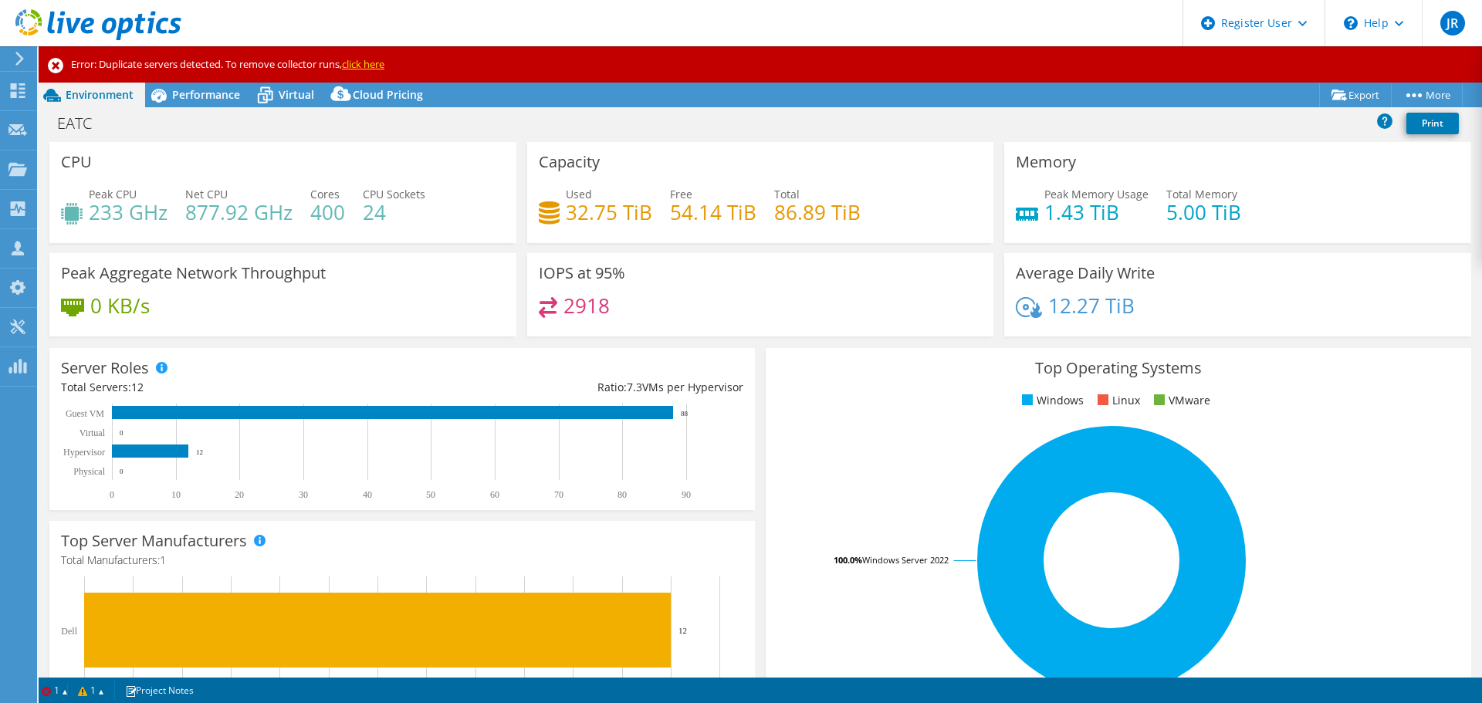
click at [197, 204] on h4 "877.92 GHz" at bounding box center [238, 212] width 107 height 17
click at [121, 216] on h4 "233 GHz" at bounding box center [128, 212] width 79 height 17
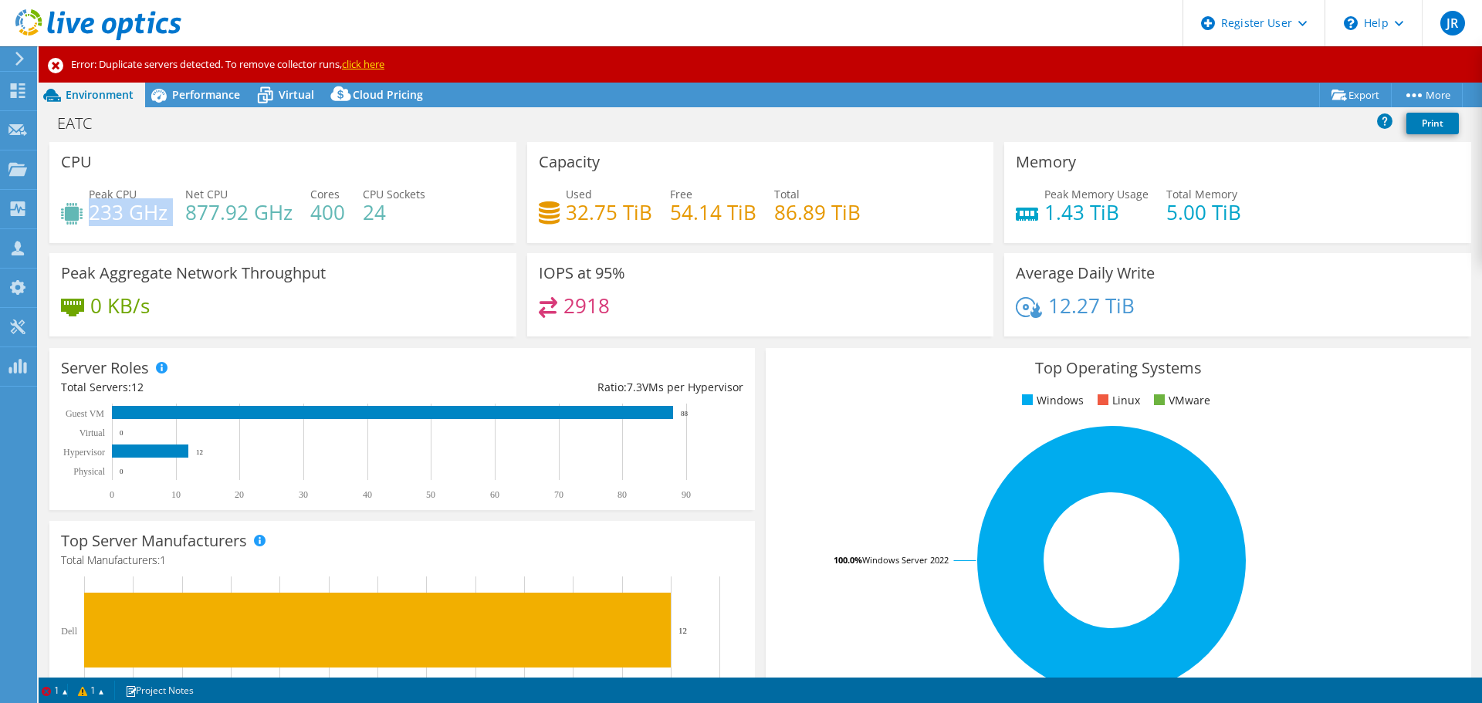
click at [121, 216] on h4 "233 GHz" at bounding box center [128, 212] width 79 height 17
click at [893, 362] on h3 "Top Operating Systems" at bounding box center [1118, 368] width 682 height 17
click at [208, 89] on span "Performance" at bounding box center [206, 94] width 68 height 15
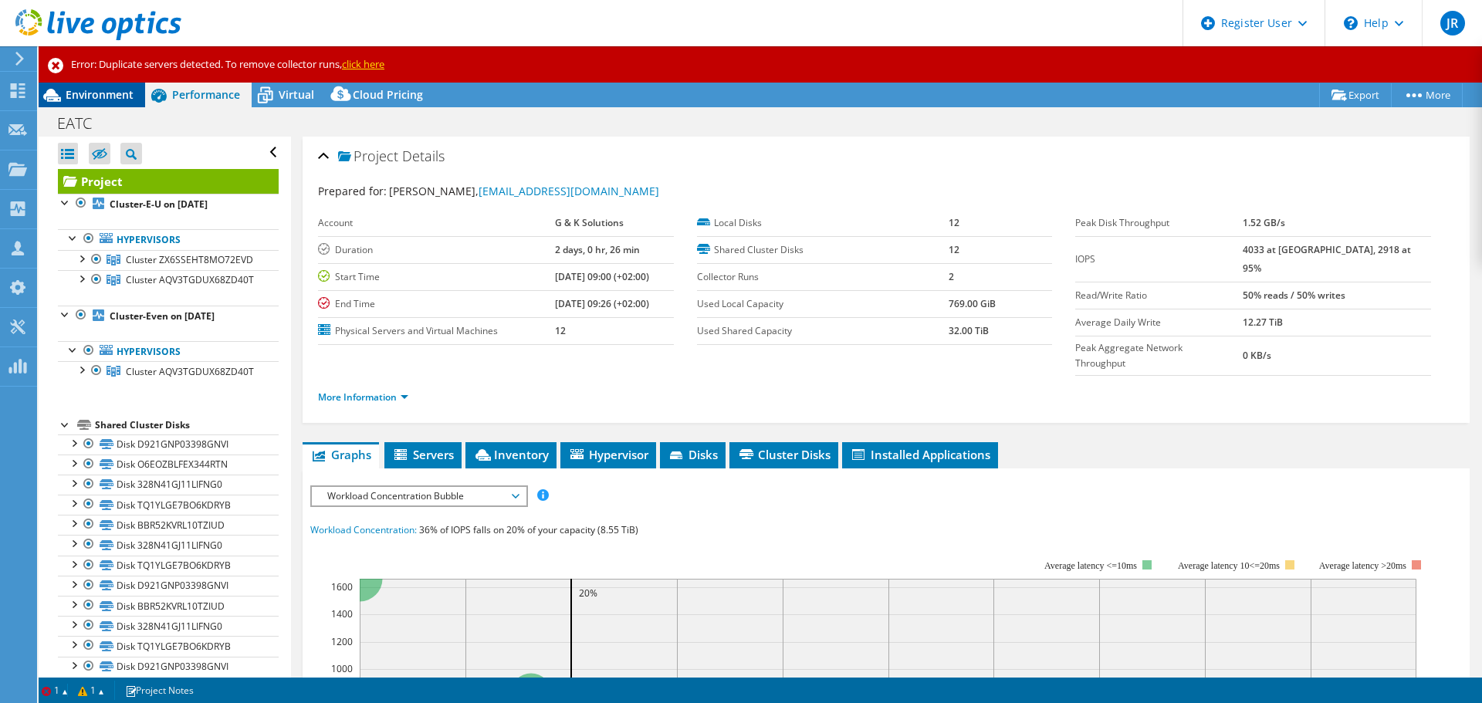
click at [115, 91] on span "Environment" at bounding box center [100, 94] width 68 height 15
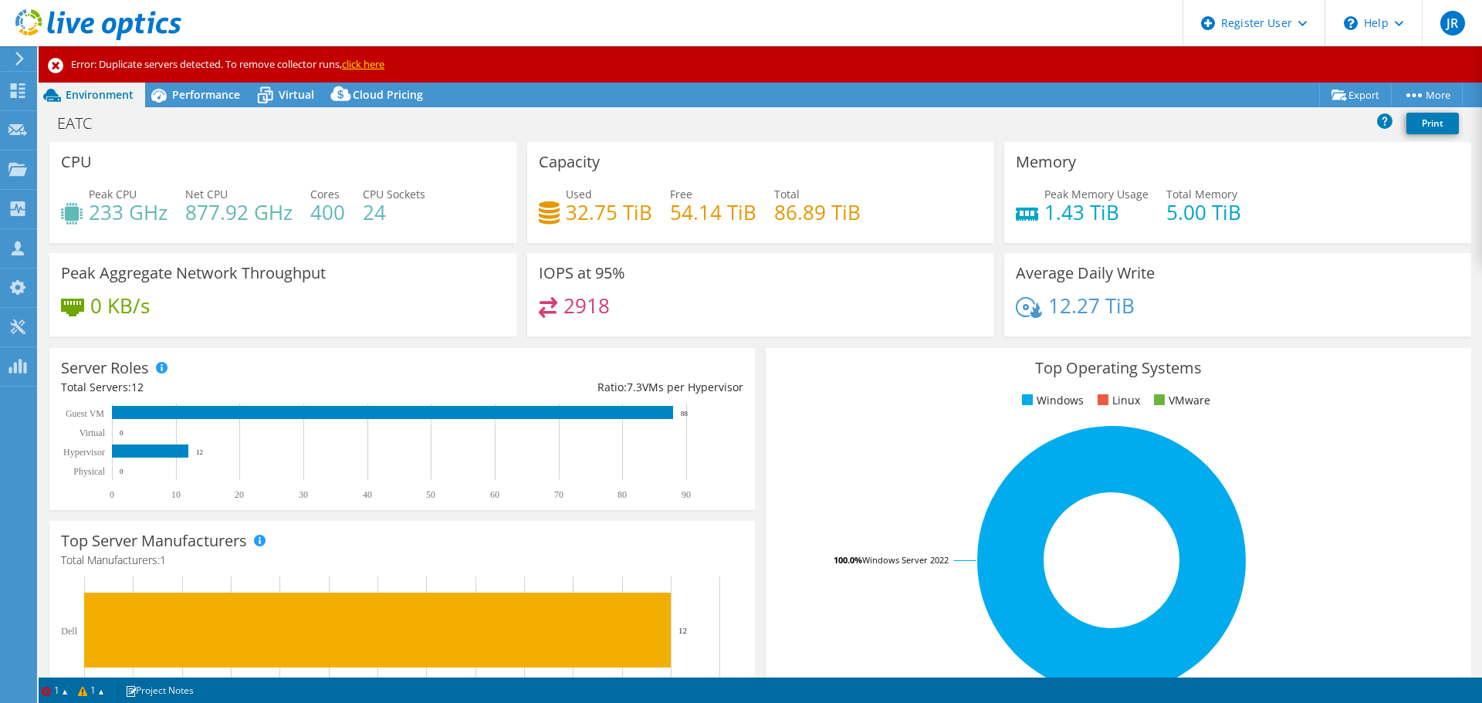
click at [108, 198] on span "Peak CPU" at bounding box center [113, 194] width 48 height 15
click at [107, 208] on h4 "233 GHz" at bounding box center [128, 212] width 79 height 17
click at [223, 215] on h4 "877.92 GHz" at bounding box center [238, 212] width 107 height 17
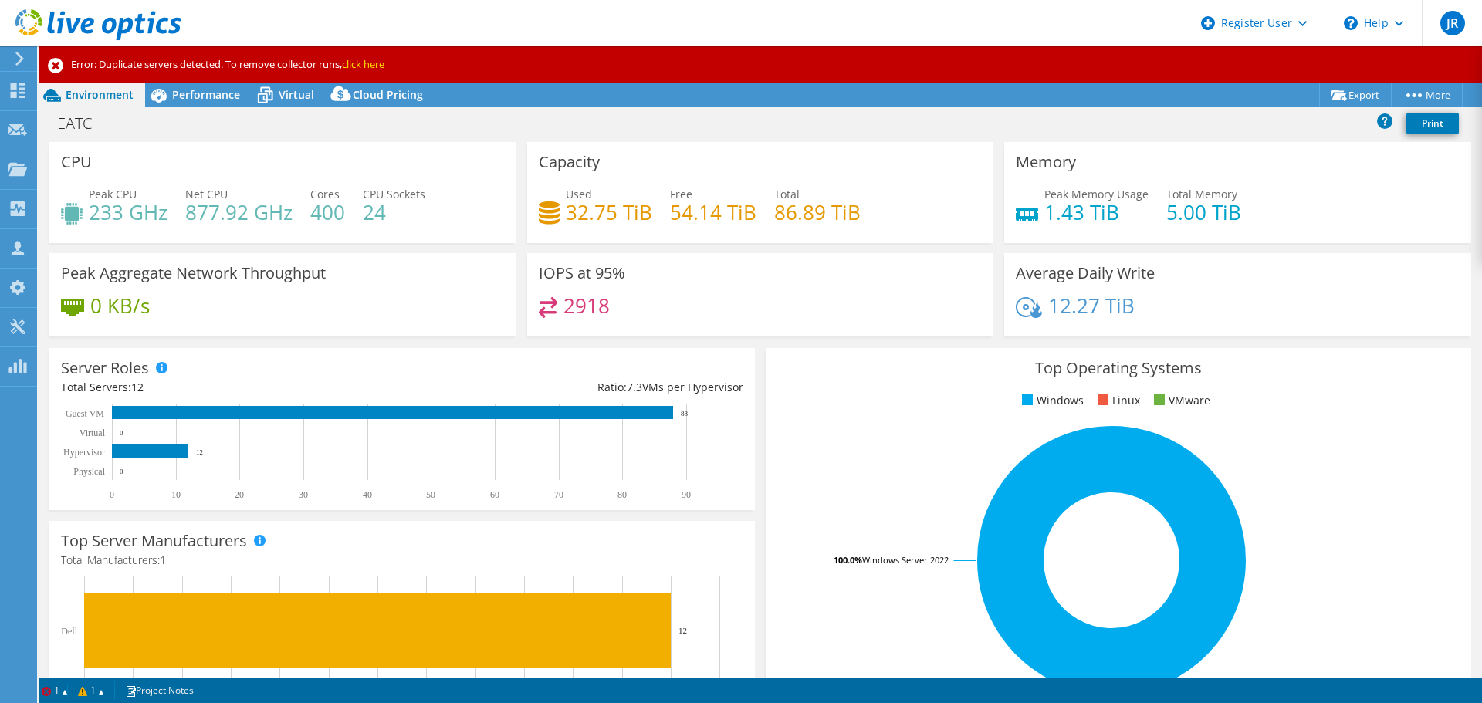
click at [126, 214] on h4 "233 GHz" at bounding box center [128, 212] width 79 height 17
click at [880, 256] on div "IOPS at 95% 2918" at bounding box center [760, 295] width 467 height 84
click at [308, 95] on span "Virtual" at bounding box center [297, 94] width 36 height 15
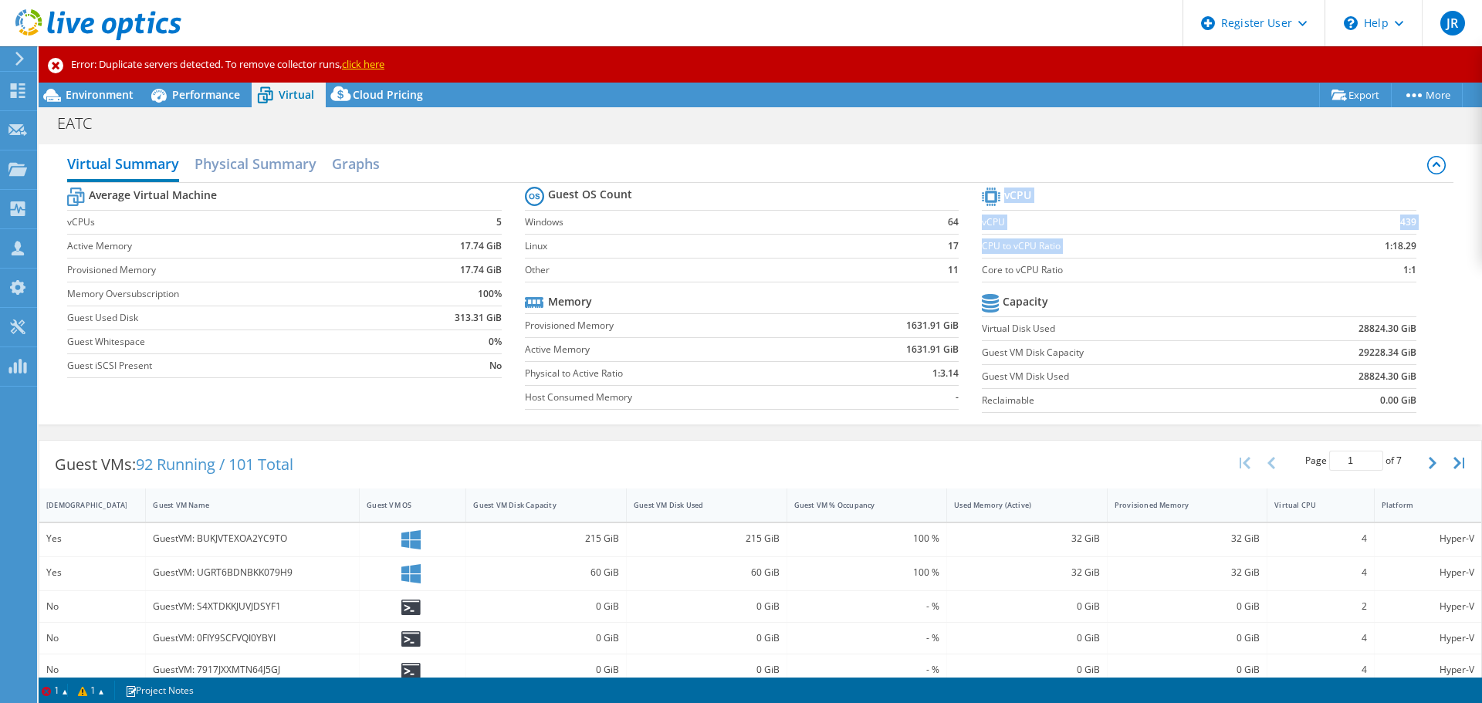
drag, startPoint x: 1368, startPoint y: 246, endPoint x: 1412, endPoint y: 246, distance: 44.0
click at [1412, 246] on section "vCPU vCPU 439 CPU to vCPU Ratio 1:18.29 Core to vCPU Ratio 1:1 Capacity Virtual…" at bounding box center [1210, 302] width 457 height 237
click at [1385, 245] on b "1:18.29" at bounding box center [1401, 245] width 32 height 15
click at [100, 94] on span "Environment" at bounding box center [100, 94] width 68 height 15
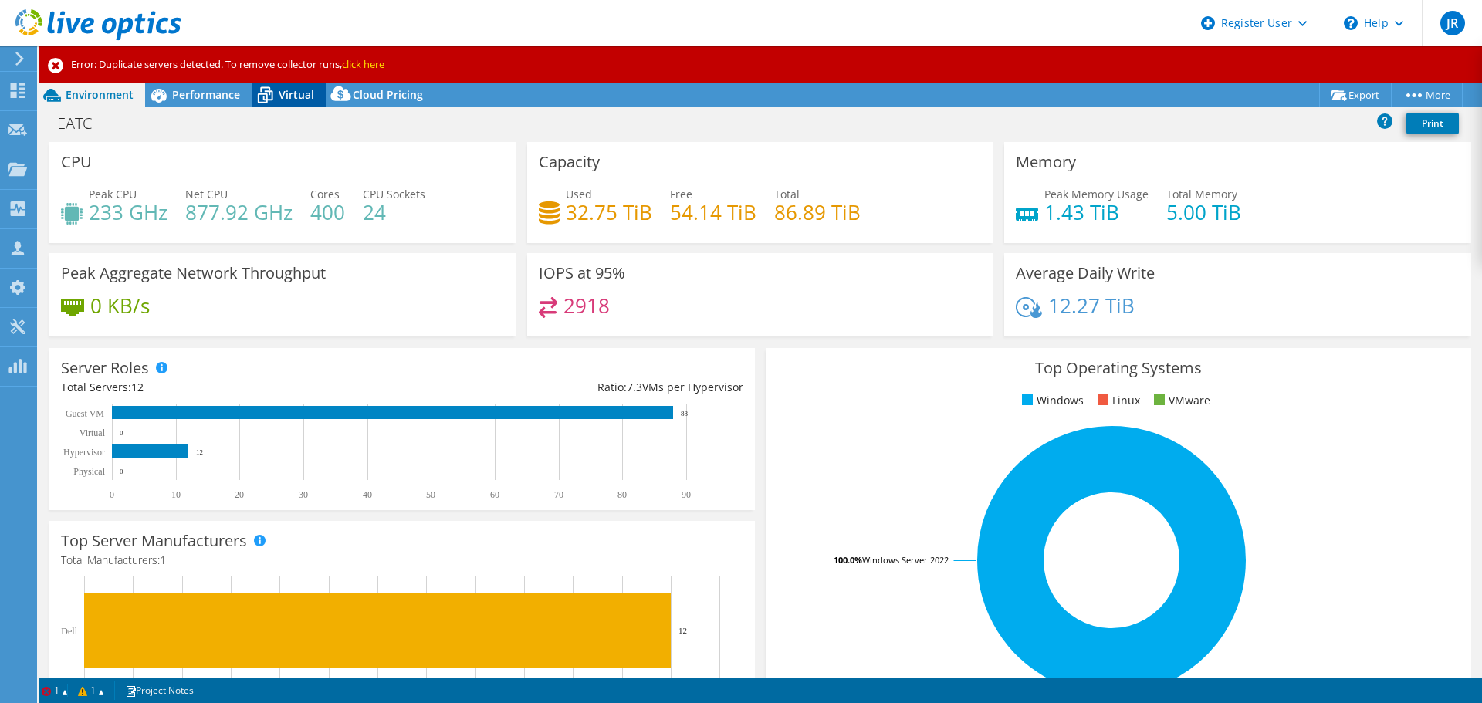
click at [283, 83] on div "Virtual" at bounding box center [289, 95] width 74 height 25
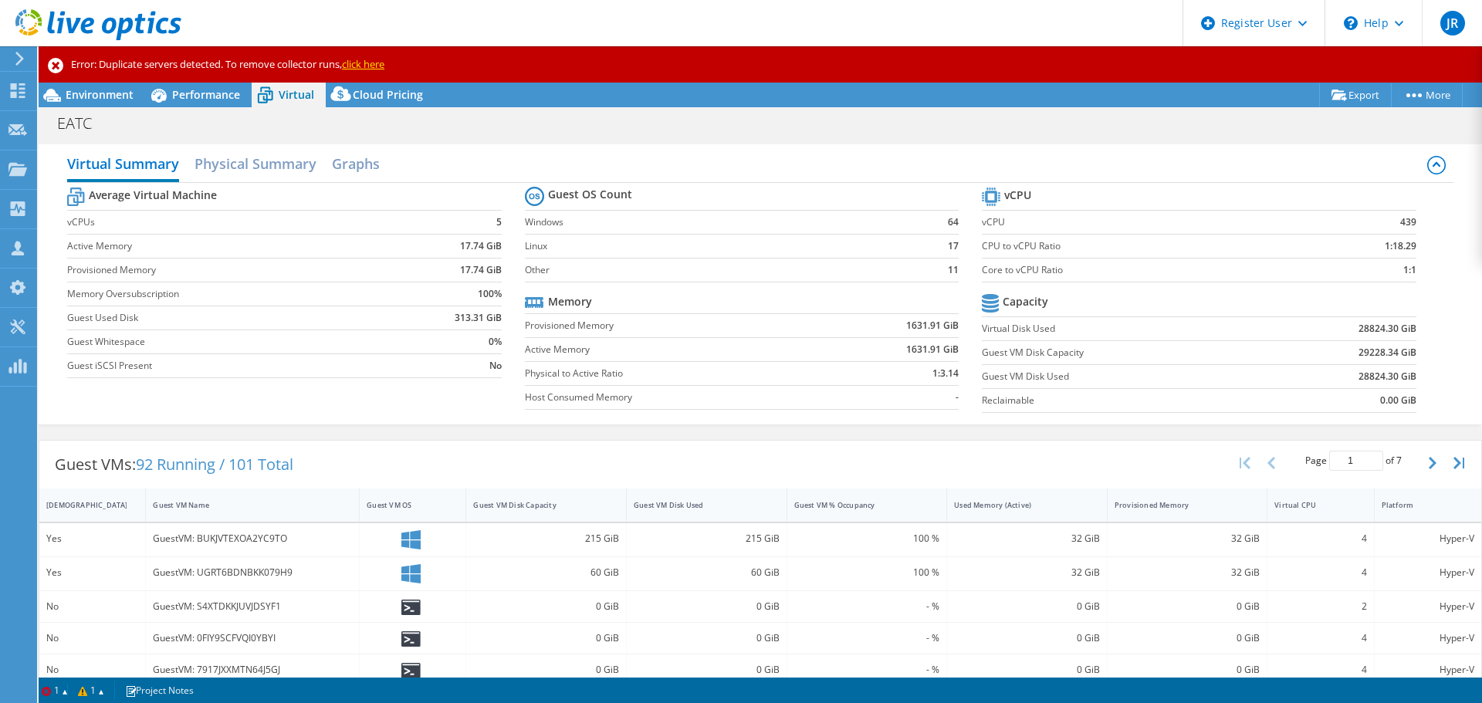
click at [1385, 245] on b "1:18.29" at bounding box center [1401, 245] width 32 height 15
click at [1207, 244] on label "CPU to vCPU Ratio" at bounding box center [1142, 245] width 320 height 15
click at [187, 105] on div "Performance" at bounding box center [198, 95] width 107 height 25
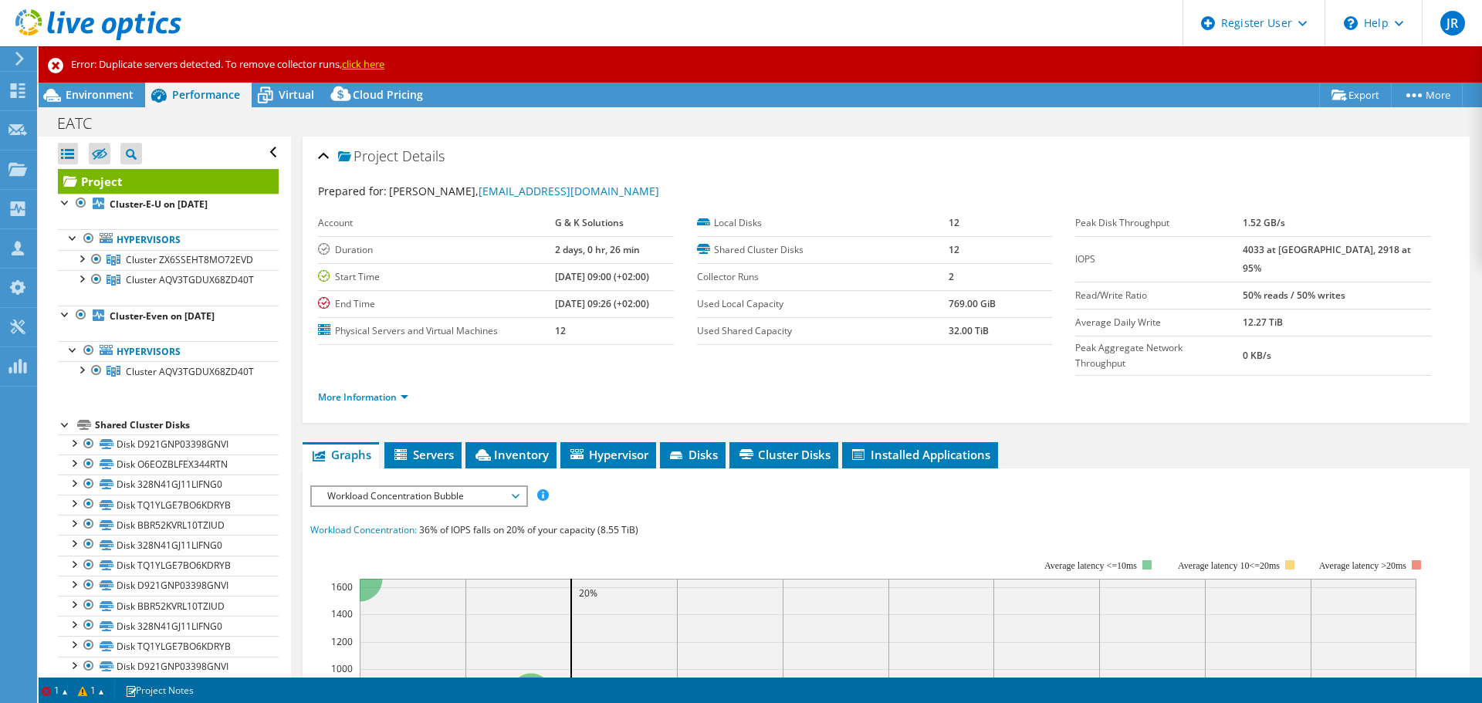
click at [454, 487] on span "Workload Concentration Bubble" at bounding box center [419, 496] width 198 height 19
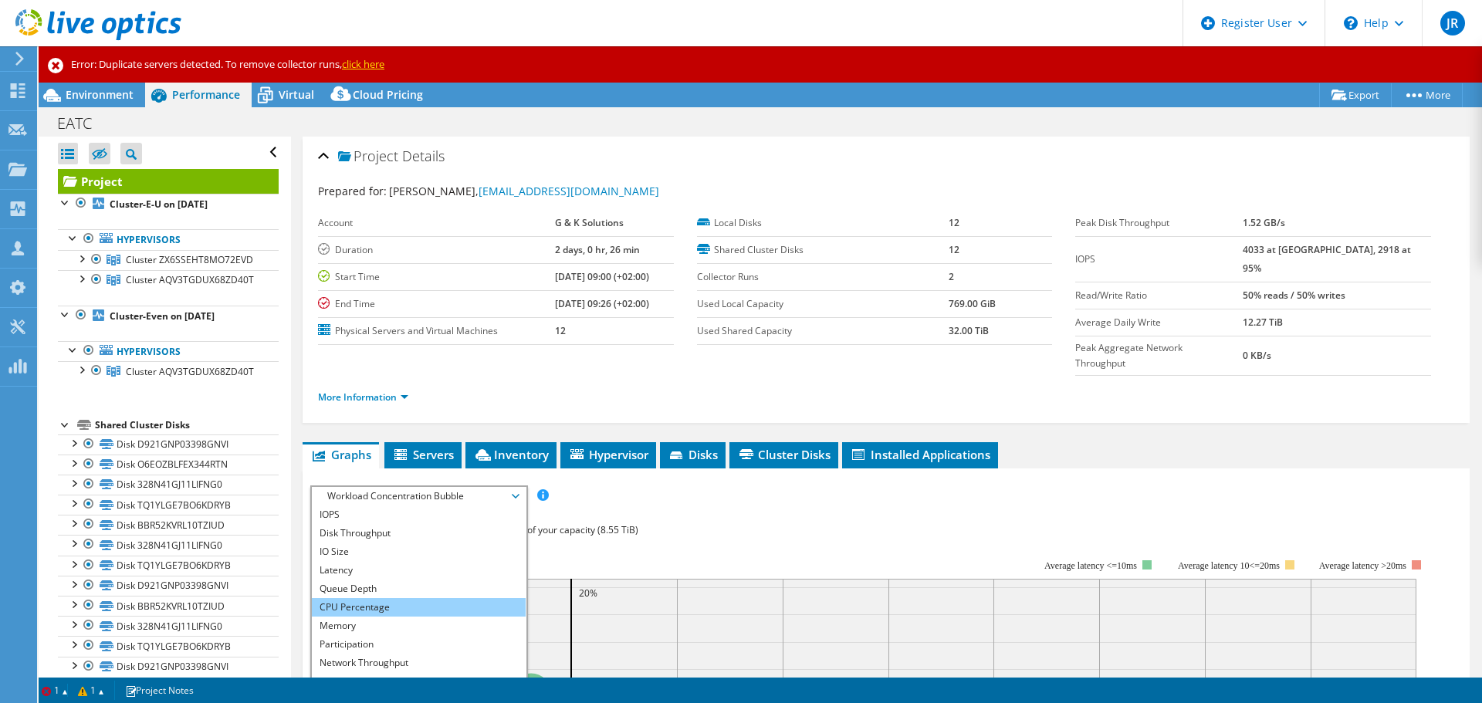
click at [445, 598] on li "CPU Percentage" at bounding box center [419, 607] width 214 height 19
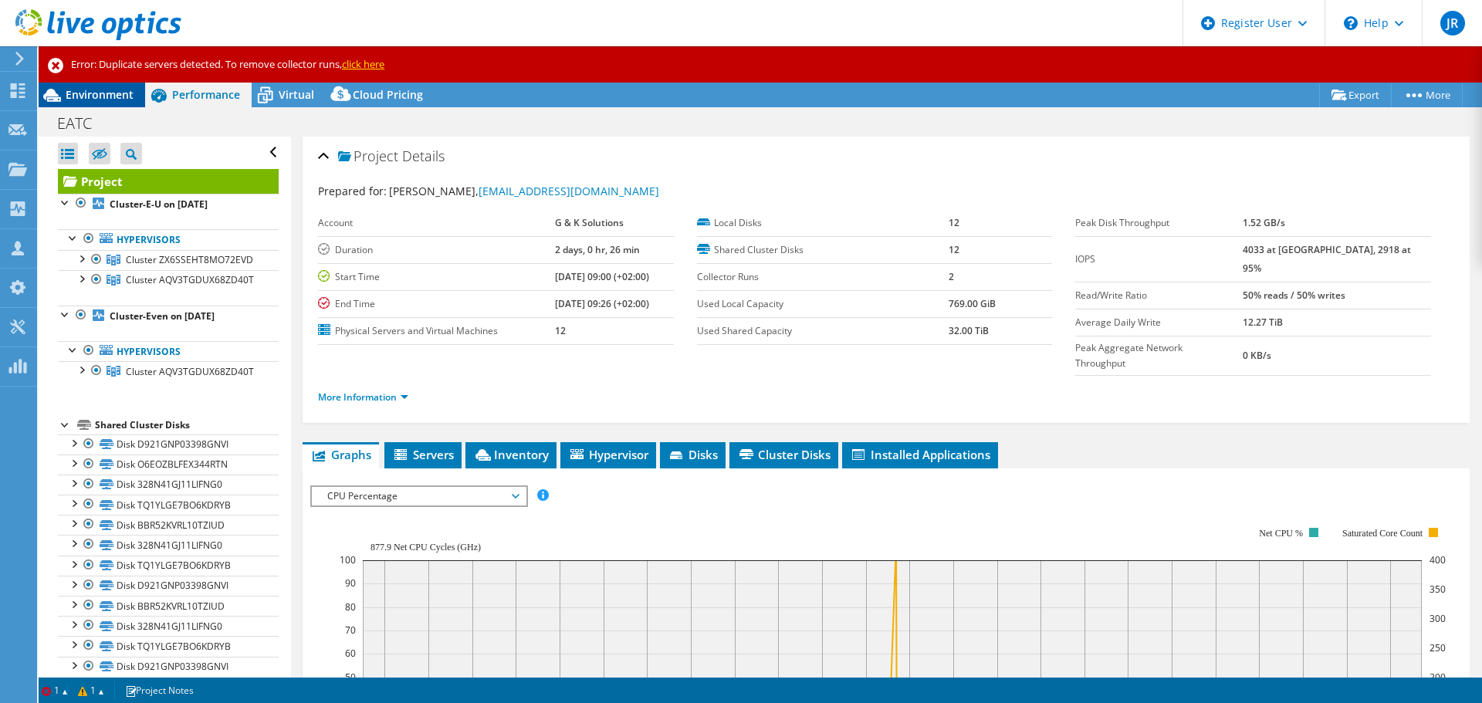
click at [88, 90] on span "Environment" at bounding box center [100, 94] width 68 height 15
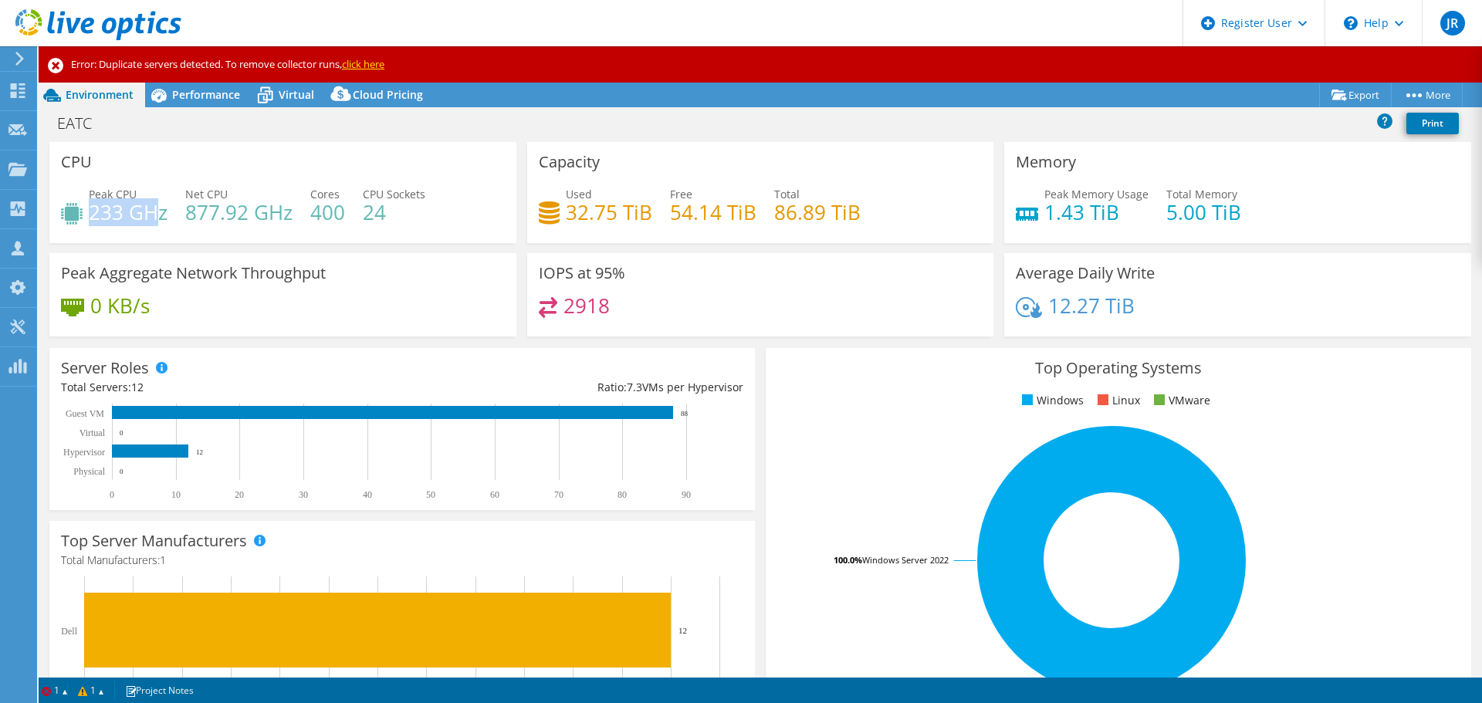
drag, startPoint x: 90, startPoint y: 205, endPoint x: 162, endPoint y: 208, distance: 72.6
click at [162, 208] on h4 "233 GHz" at bounding box center [128, 212] width 79 height 17
click at [167, 215] on h4 "233 GHz" at bounding box center [128, 212] width 79 height 17
click at [1073, 219] on h4 "1.43 TiB" at bounding box center [1096, 212] width 104 height 17
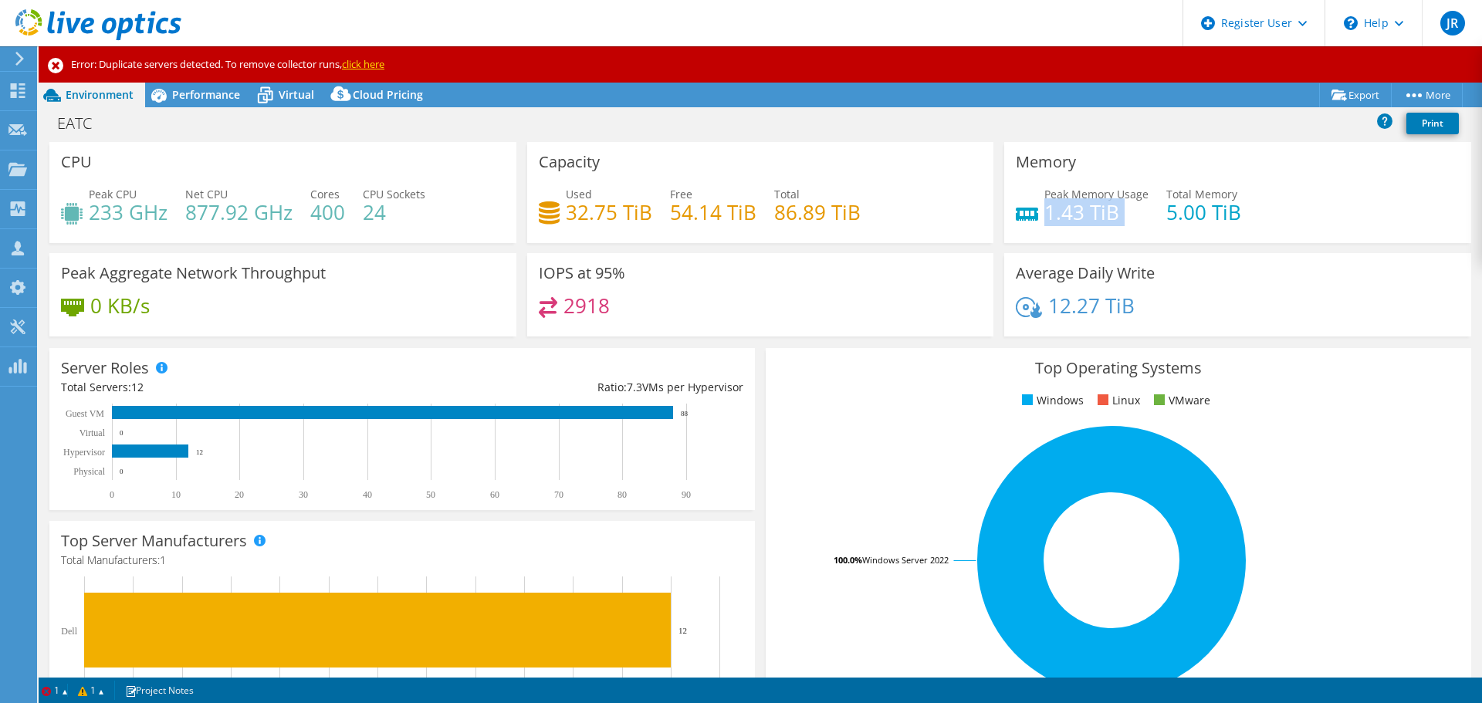
click at [1073, 219] on h4 "1.43 TiB" at bounding box center [1096, 212] width 104 height 17
click at [1086, 195] on span "Peak Memory Usage" at bounding box center [1096, 194] width 104 height 15
click at [1067, 211] on h4 "1.43 TiB" at bounding box center [1096, 212] width 104 height 17
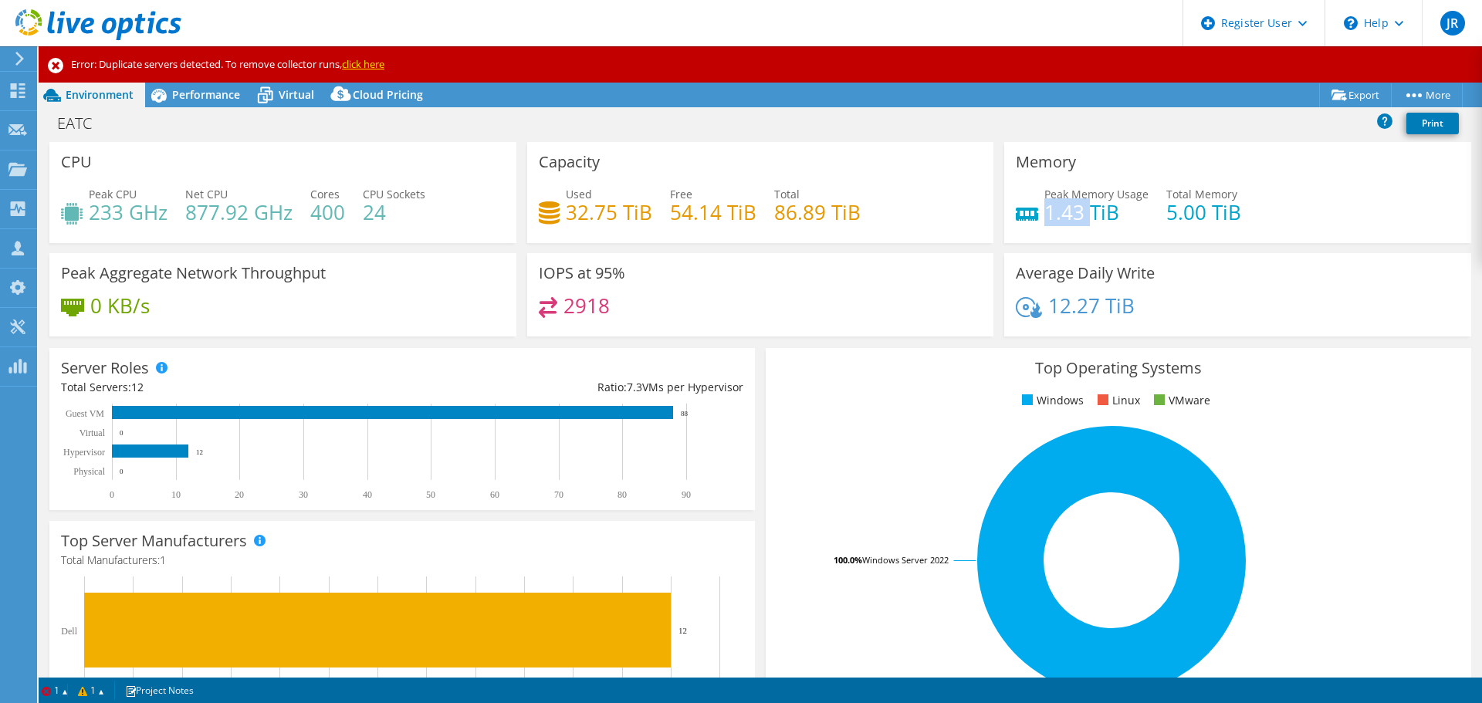
click at [1067, 211] on h4 "1.43 TiB" at bounding box center [1096, 212] width 104 height 17
click at [1053, 188] on span "Peak Memory Usage" at bounding box center [1096, 194] width 104 height 15
click at [1058, 178] on div "Memory Peak Memory Usage 1.43 TiB Total Memory 5.00 TiB" at bounding box center [1237, 192] width 467 height 101
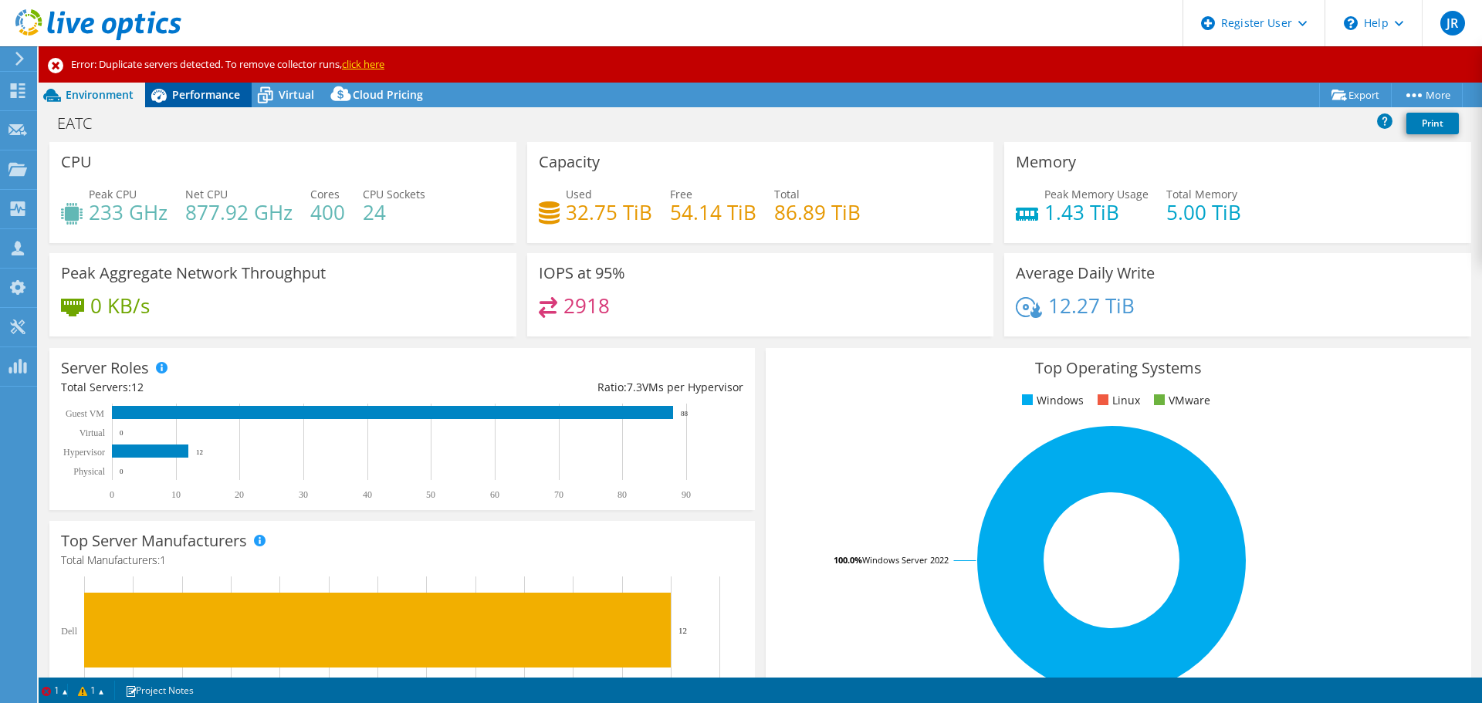
click at [189, 93] on span "Performance" at bounding box center [206, 94] width 68 height 15
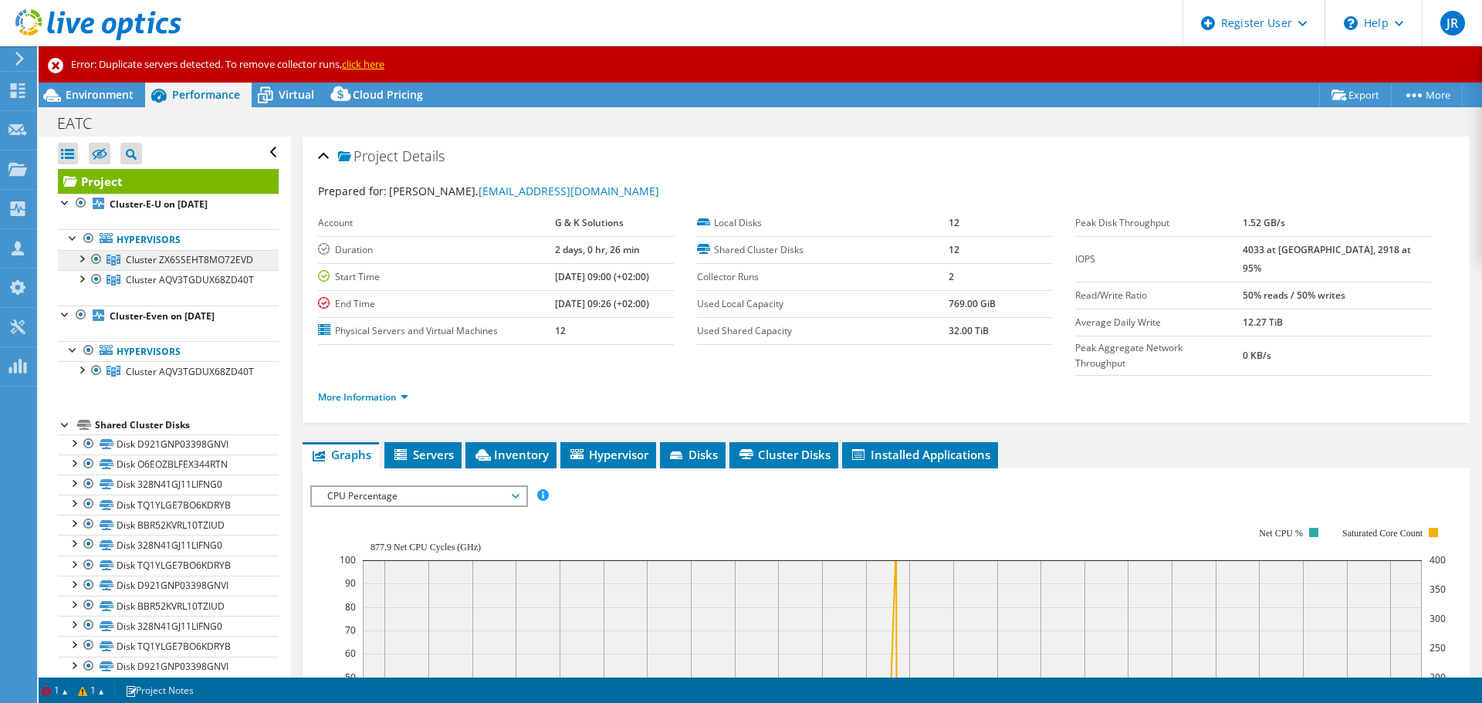
click at [178, 266] on span "Cluster ZX6SSEHT8MO72EVD" at bounding box center [189, 259] width 127 height 13
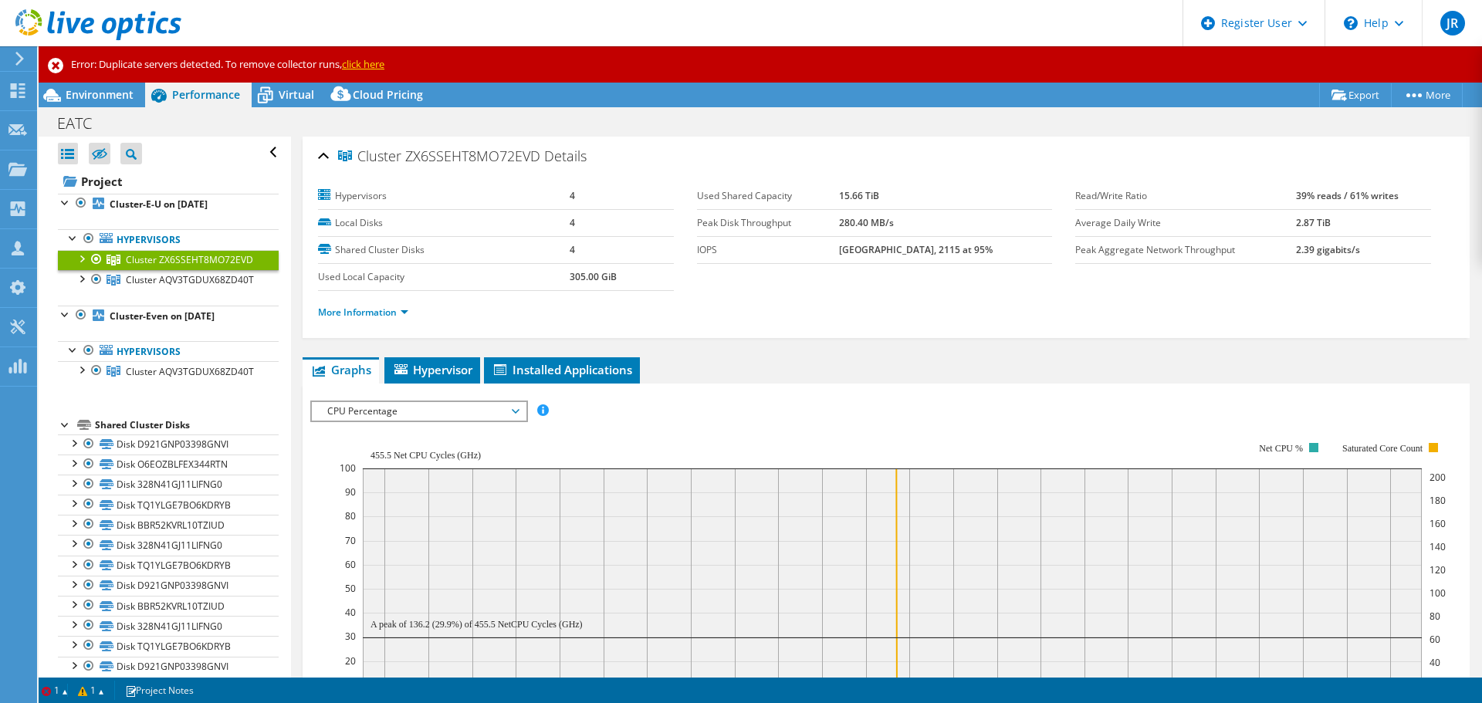
click at [85, 255] on div at bounding box center [80, 257] width 15 height 15
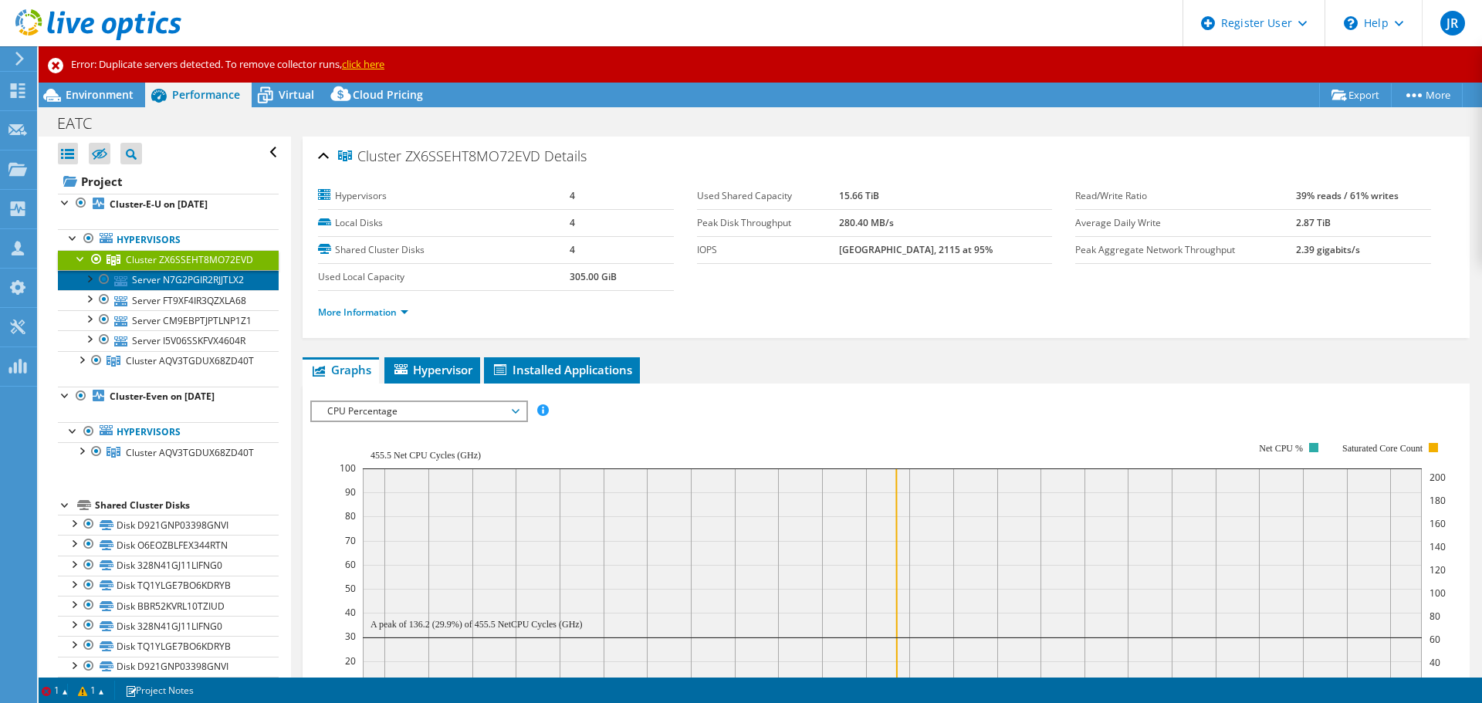
click at [149, 290] on link "Server N7G2PGIR2RJJTLX2" at bounding box center [168, 280] width 221 height 20
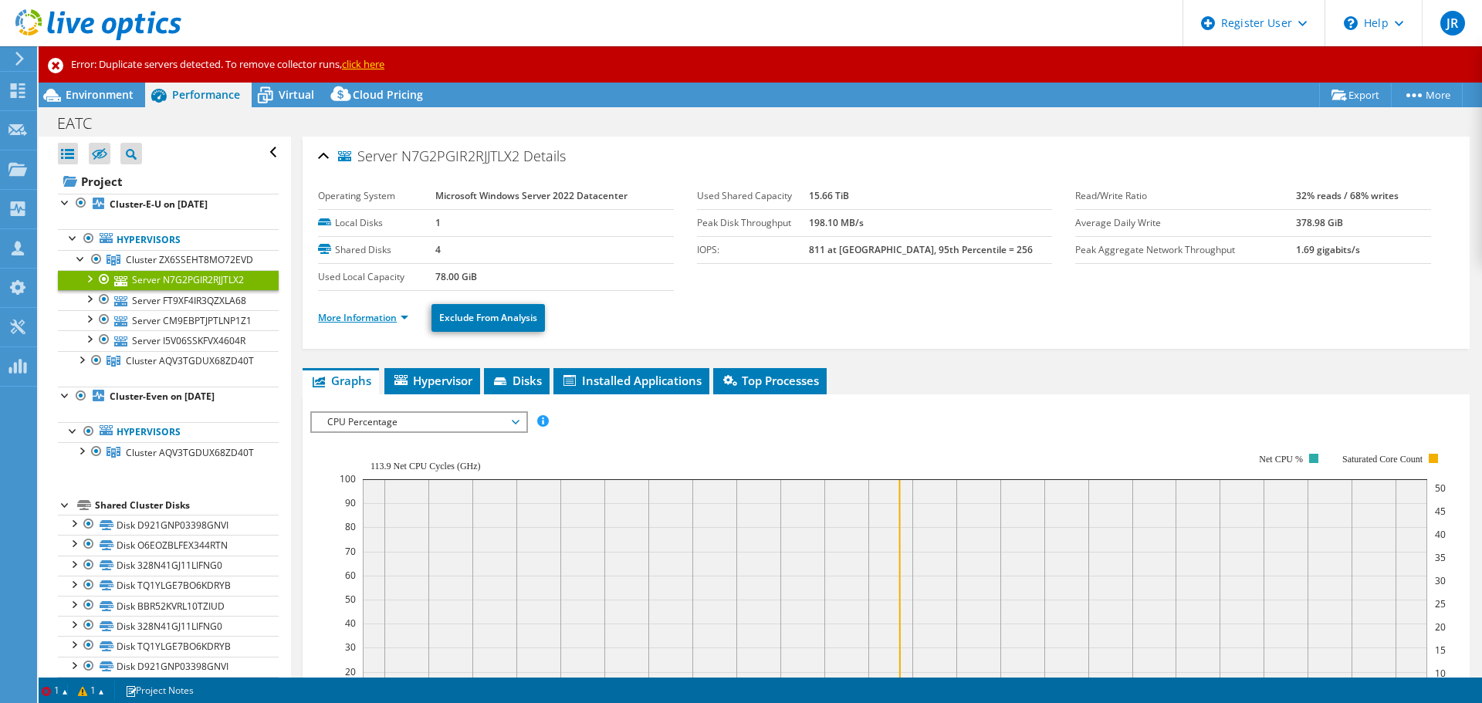
click at [382, 317] on link "More Information" at bounding box center [363, 317] width 90 height 13
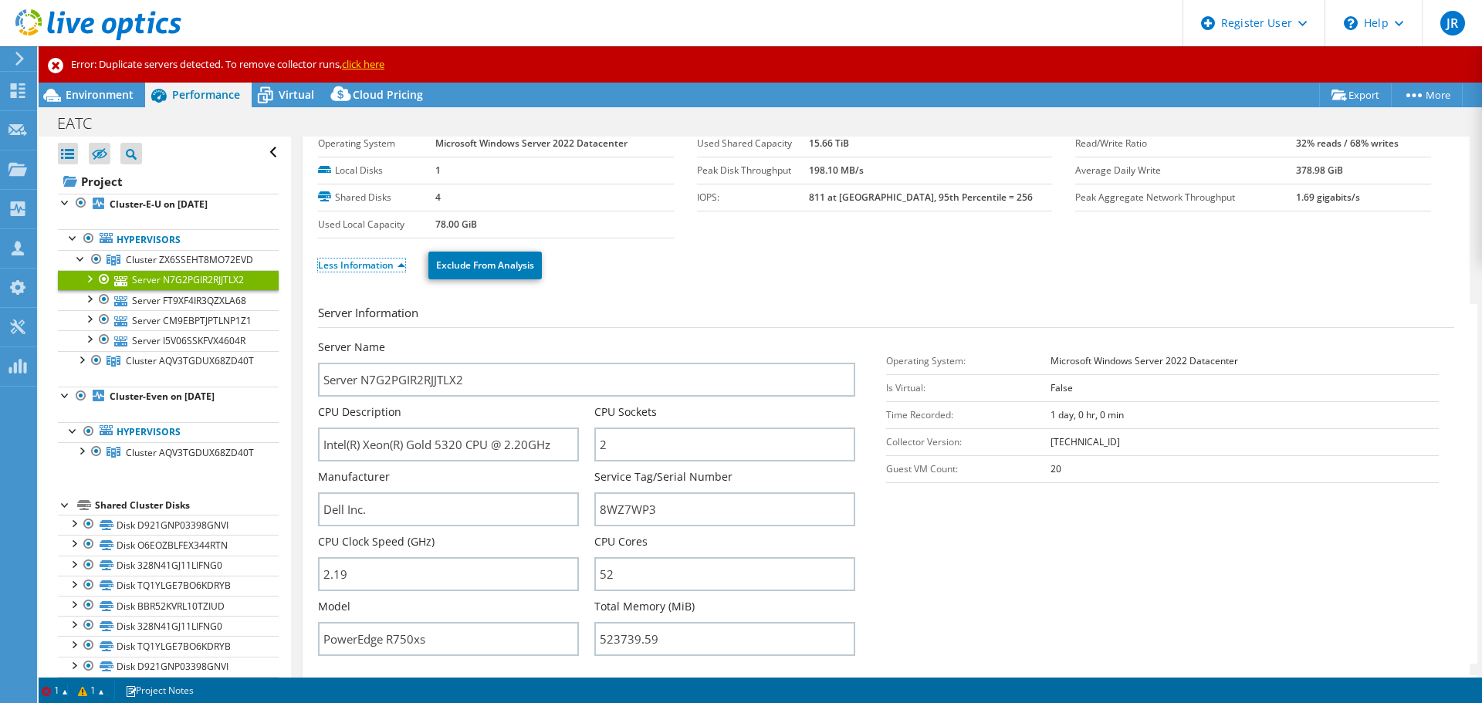
scroll to position [77, 0]
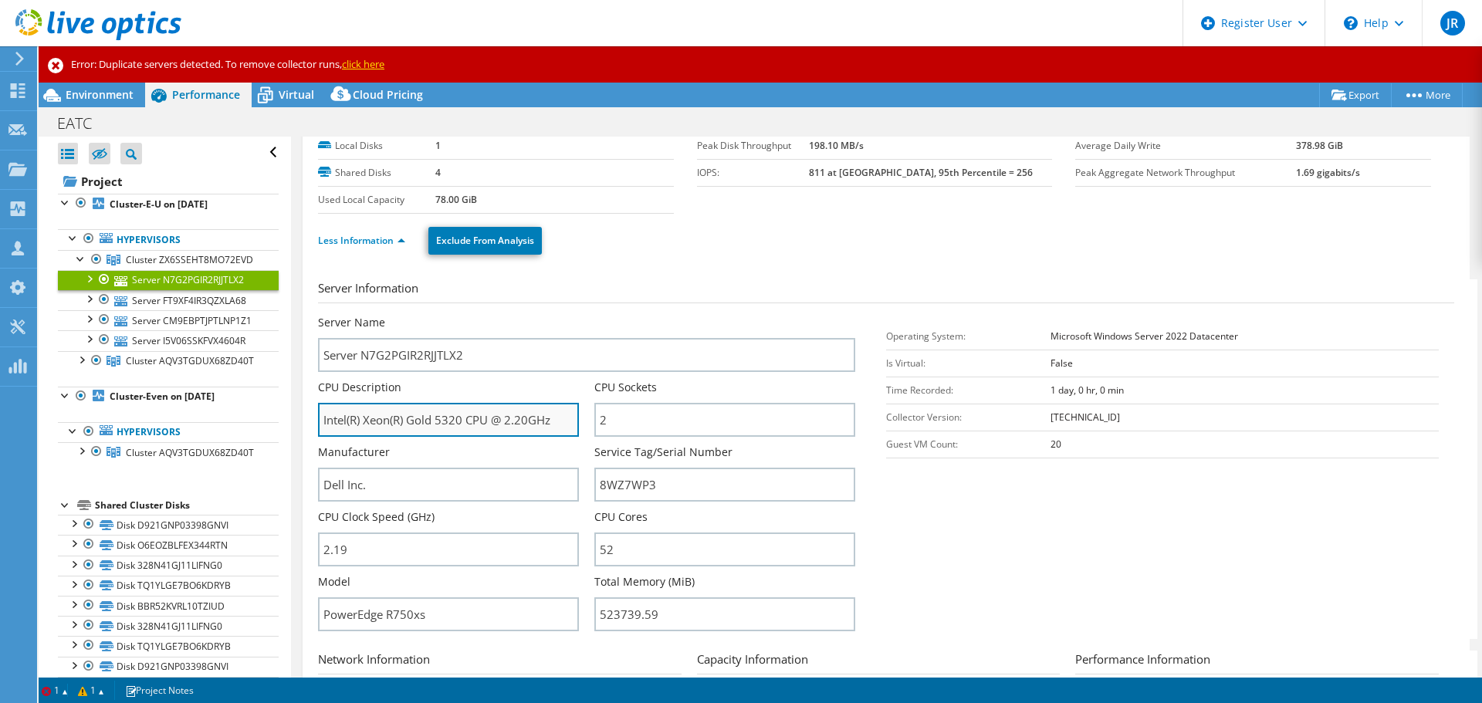
drag, startPoint x: 324, startPoint y: 424, endPoint x: 561, endPoint y: 418, distance: 237.0
click at [561, 418] on input "Intel(R) Xeon(R) Gold 5320 CPU @ 2.20GHz" at bounding box center [448, 420] width 261 height 34
click at [900, 343] on td "Operating System:" at bounding box center [968, 336] width 164 height 27
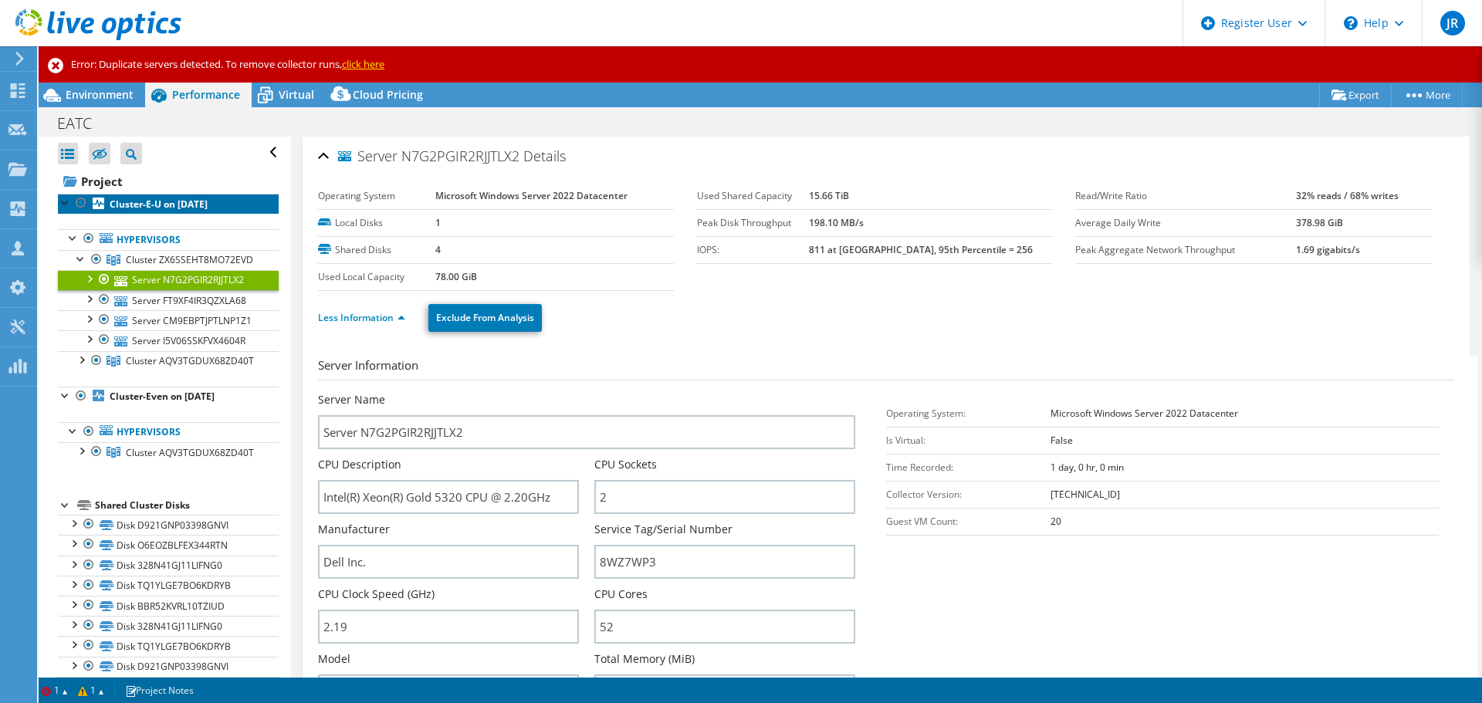
click at [135, 211] on link "Cluster-E-U on [DATE]" at bounding box center [168, 204] width 221 height 20
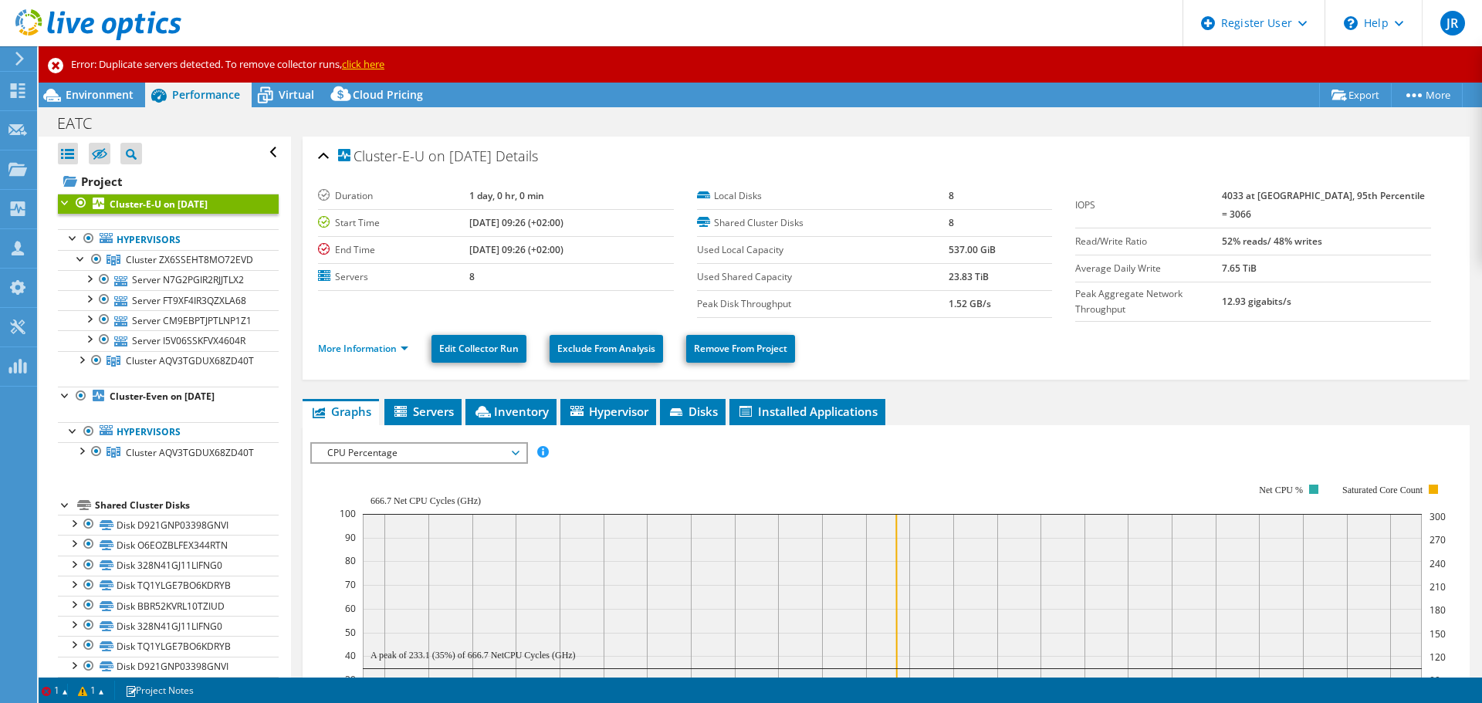
click at [461, 446] on span "CPU Percentage" at bounding box center [419, 453] width 198 height 19
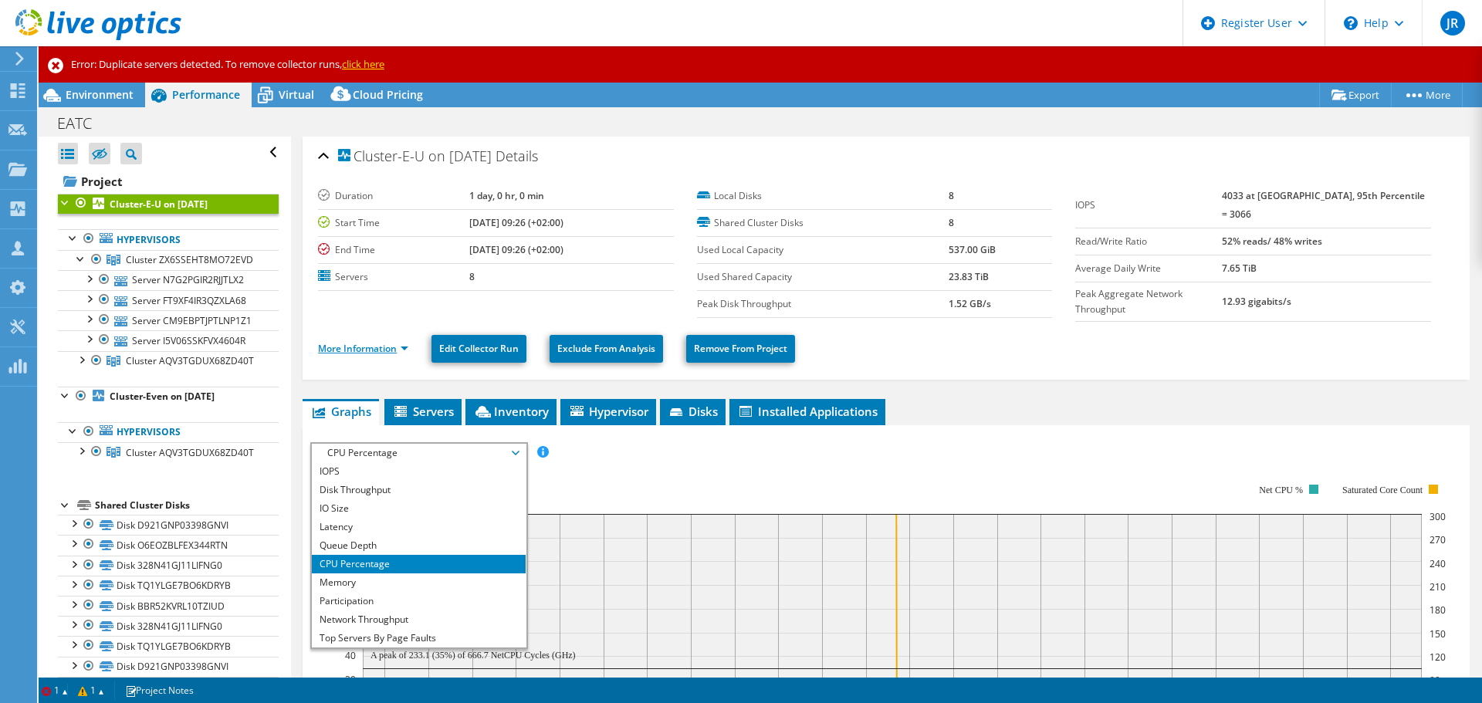
click at [377, 345] on link "More Information" at bounding box center [363, 348] width 90 height 13
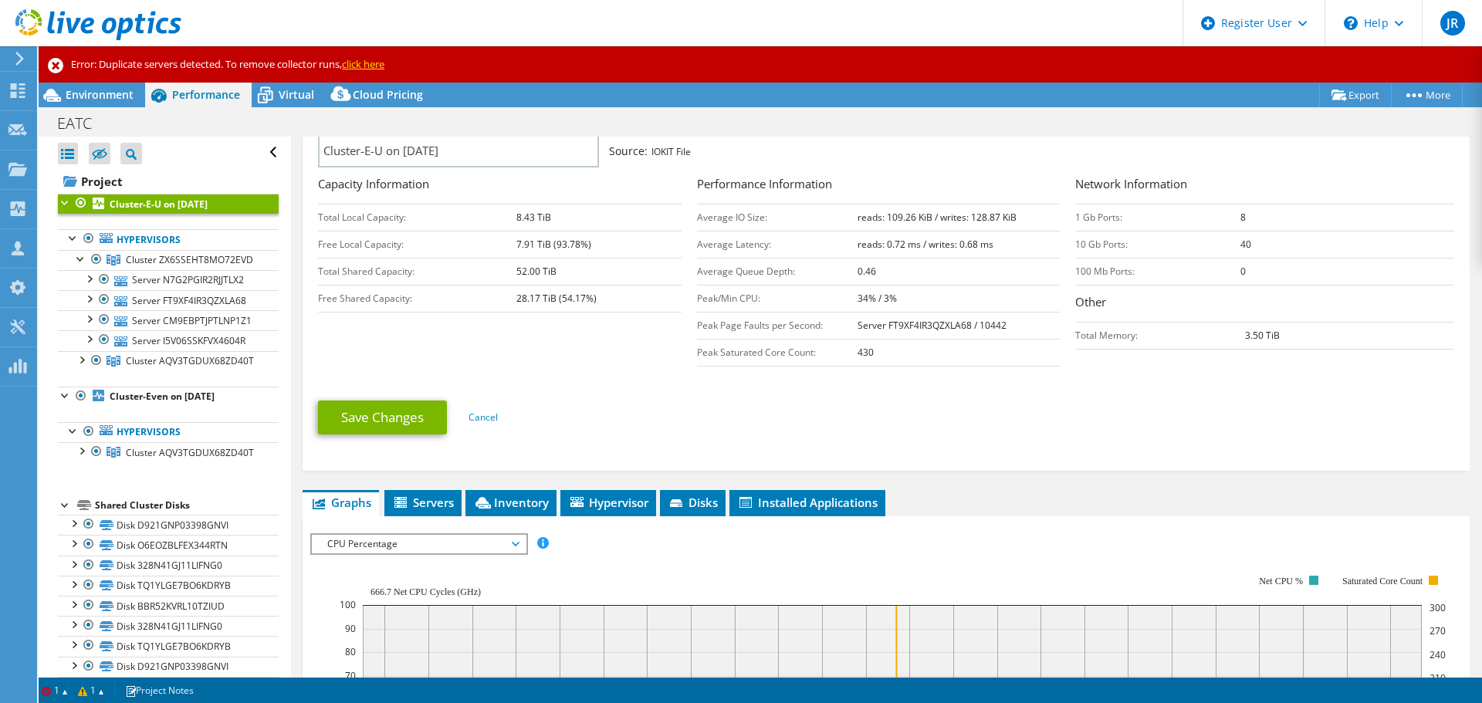
scroll to position [463, 0]
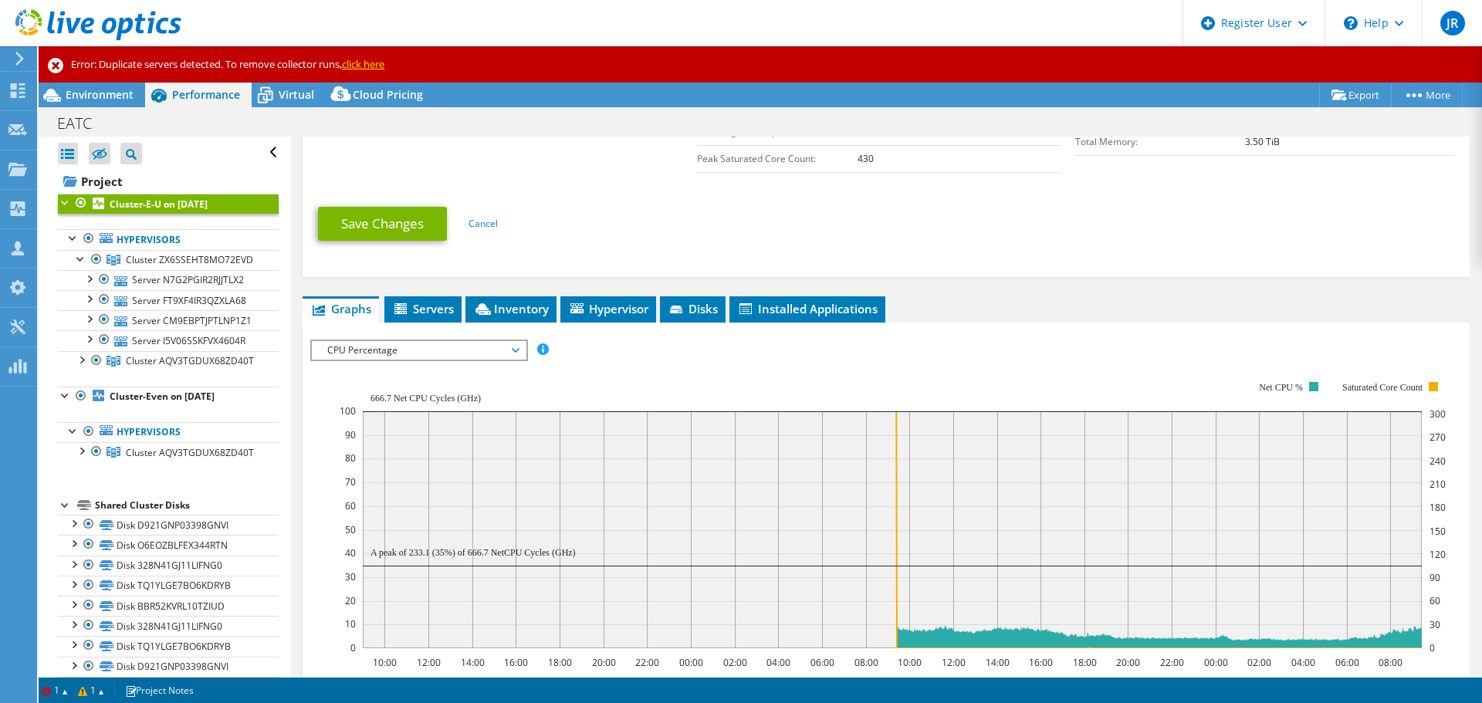
click at [428, 353] on span "CPU Percentage" at bounding box center [419, 350] width 198 height 19
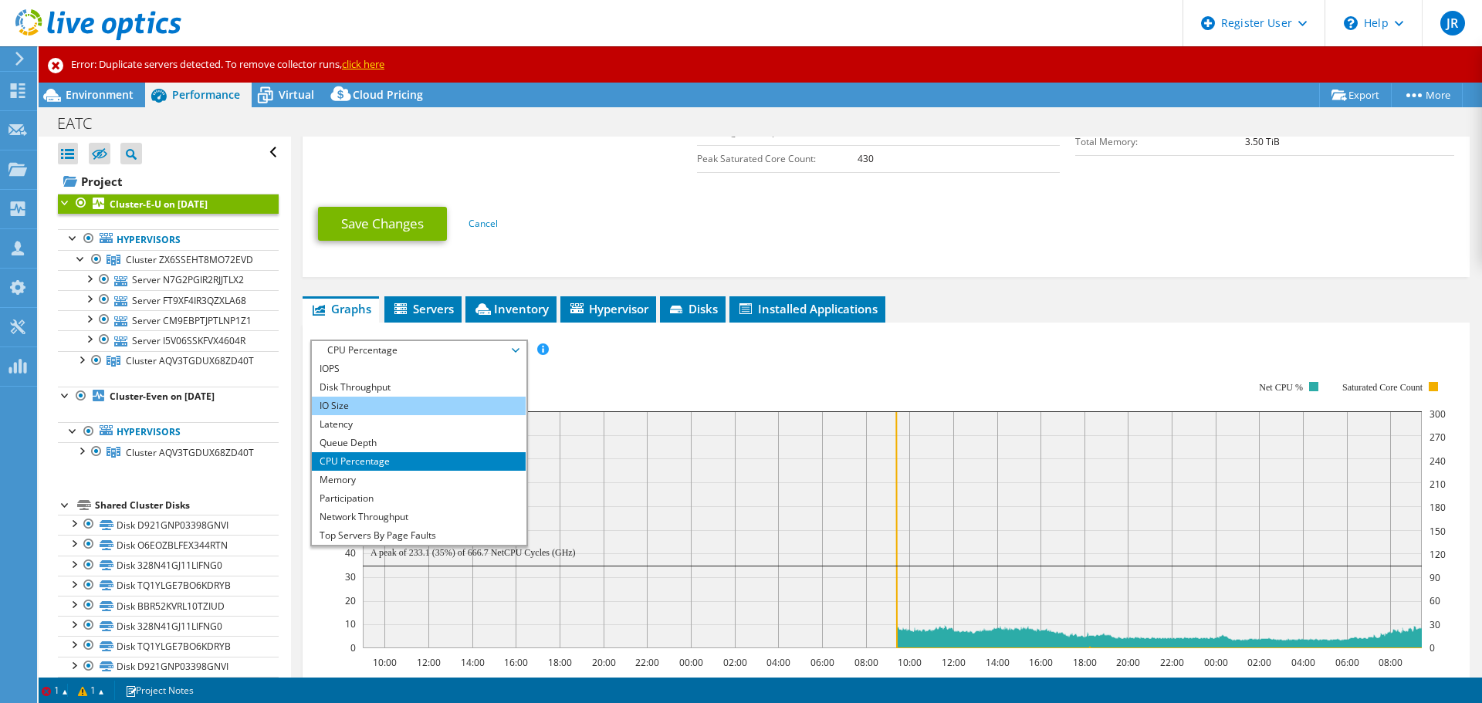
click at [418, 397] on li "IO Size" at bounding box center [419, 406] width 214 height 19
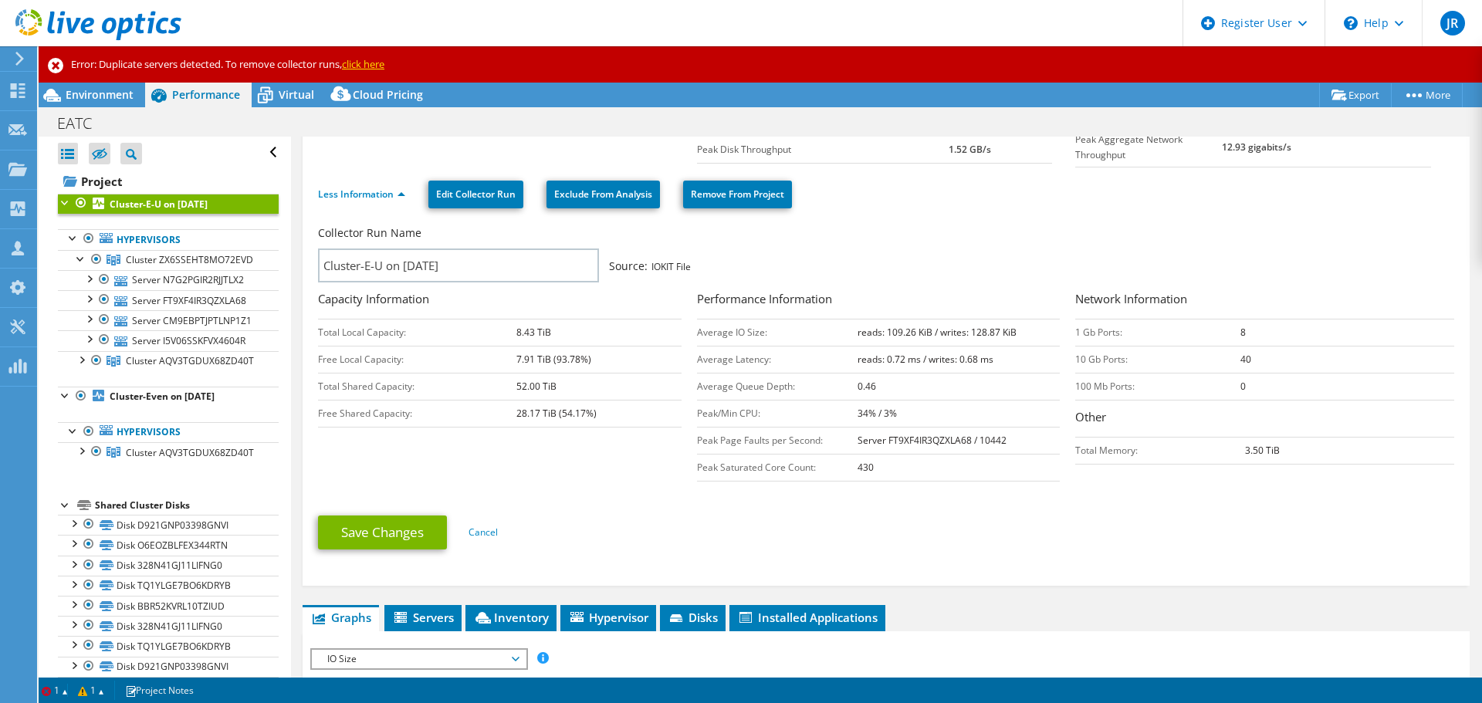
scroll to position [0, 0]
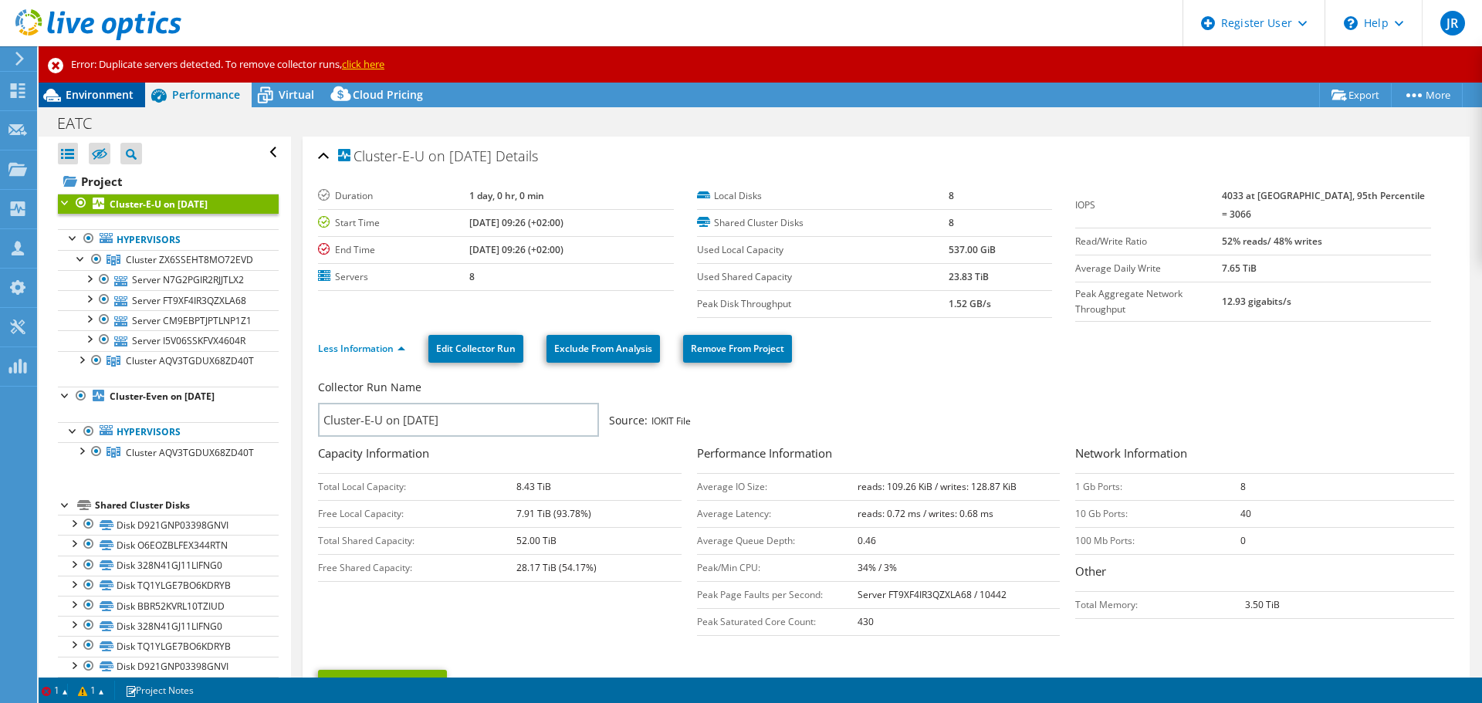
click at [90, 100] on span "Environment" at bounding box center [100, 94] width 68 height 15
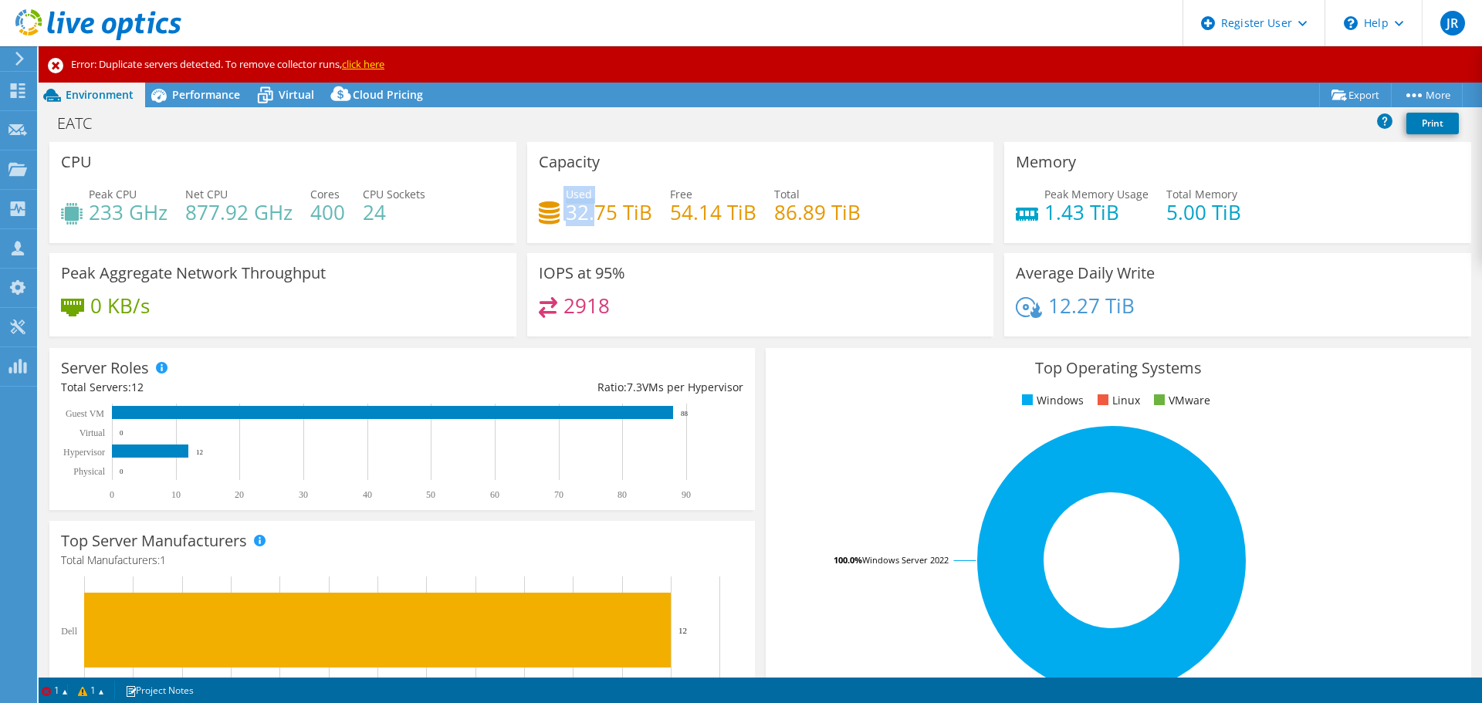
drag, startPoint x: 560, startPoint y: 216, endPoint x: 592, endPoint y: 213, distance: 32.6
click at [592, 213] on div "Used 32.75 TiB" at bounding box center [595, 203] width 113 height 35
click at [600, 215] on h4 "32.75 TiB" at bounding box center [609, 212] width 86 height 17
click at [742, 218] on h4 "54.14 TiB" at bounding box center [713, 212] width 86 height 17
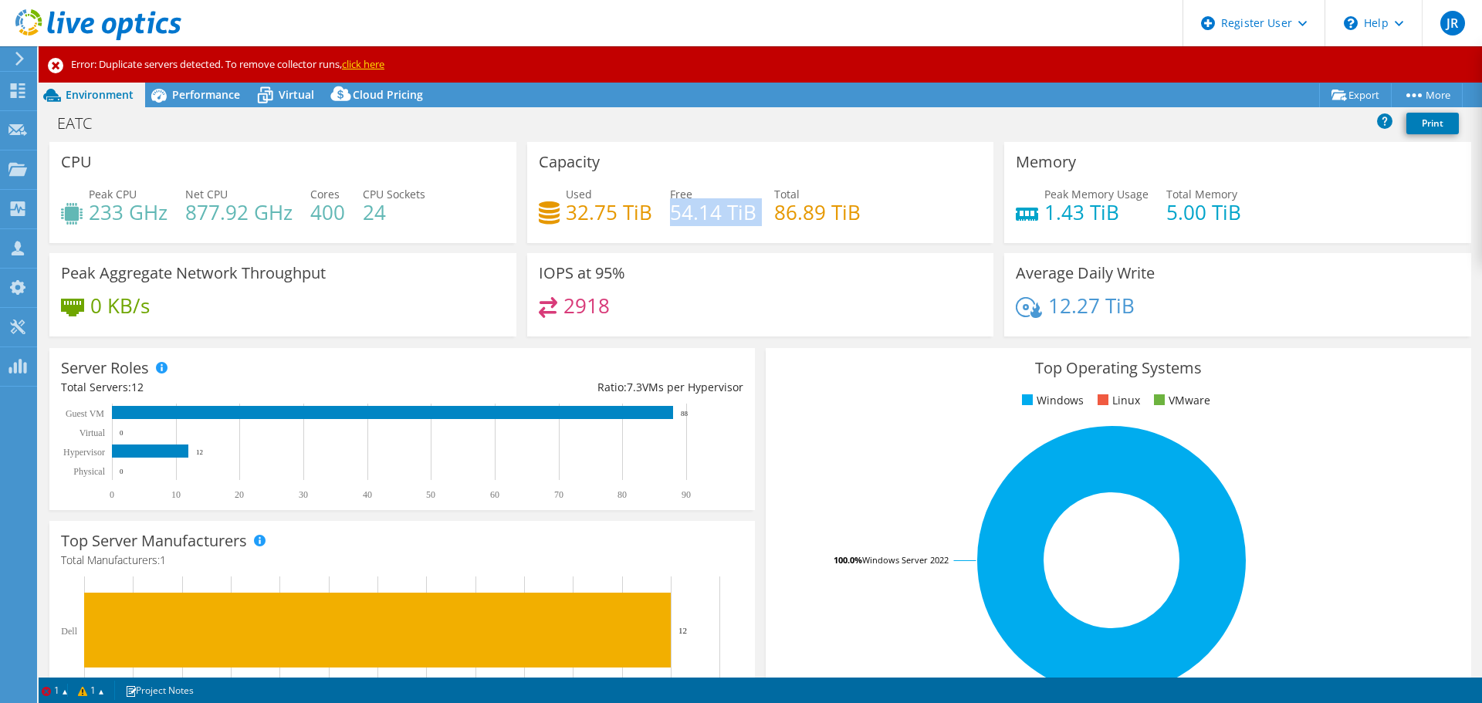
click at [742, 218] on h4 "54.14 TiB" at bounding box center [713, 212] width 86 height 17
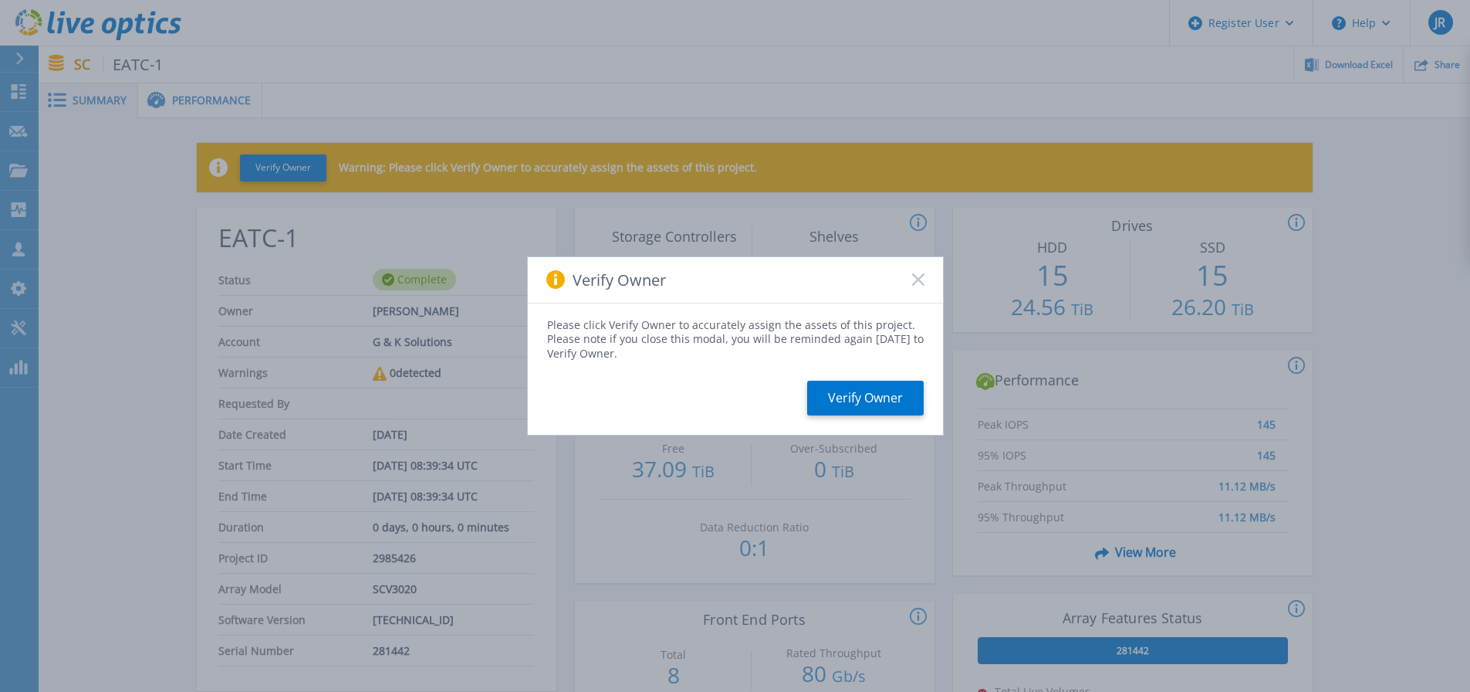
click at [916, 282] on rect at bounding box center [917, 279] width 13 height 13
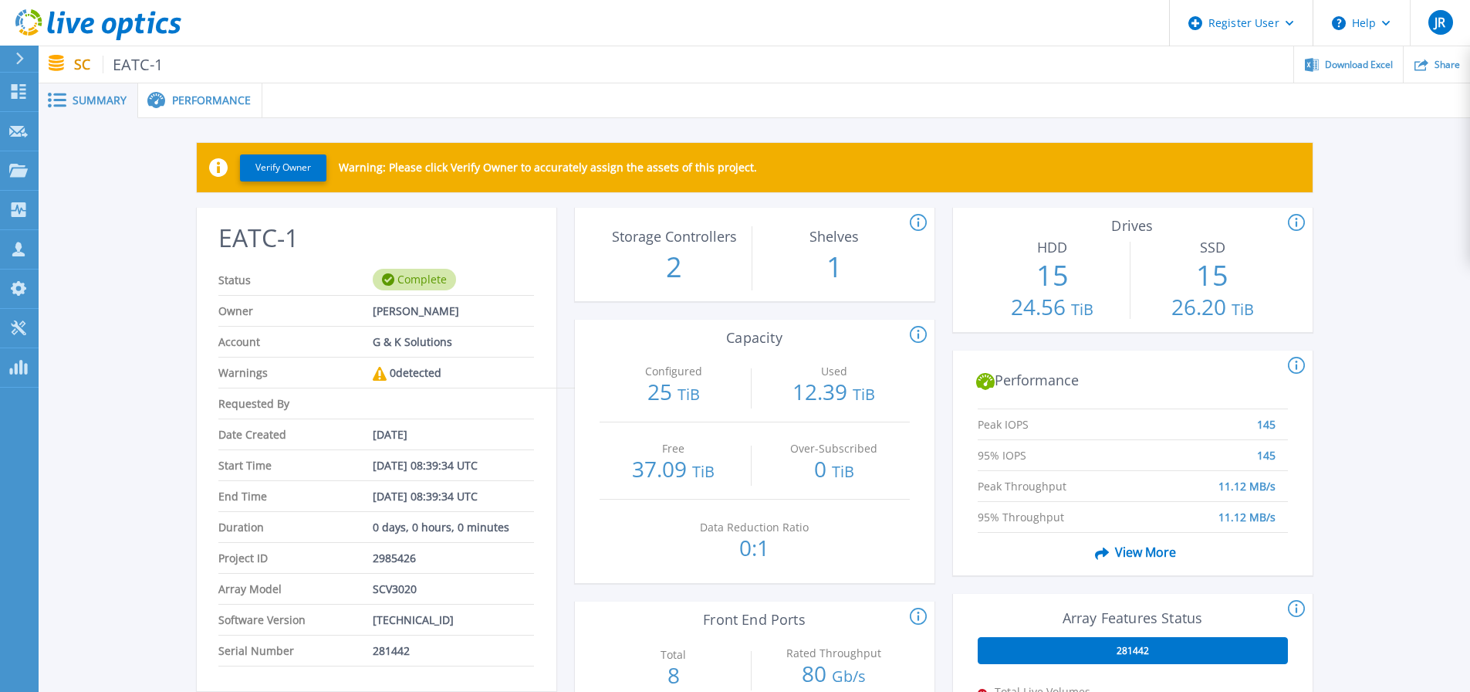
click at [832, 395] on p "12.39 TiB" at bounding box center [833, 392] width 149 height 25
